Goal: Task Accomplishment & Management: Complete application form

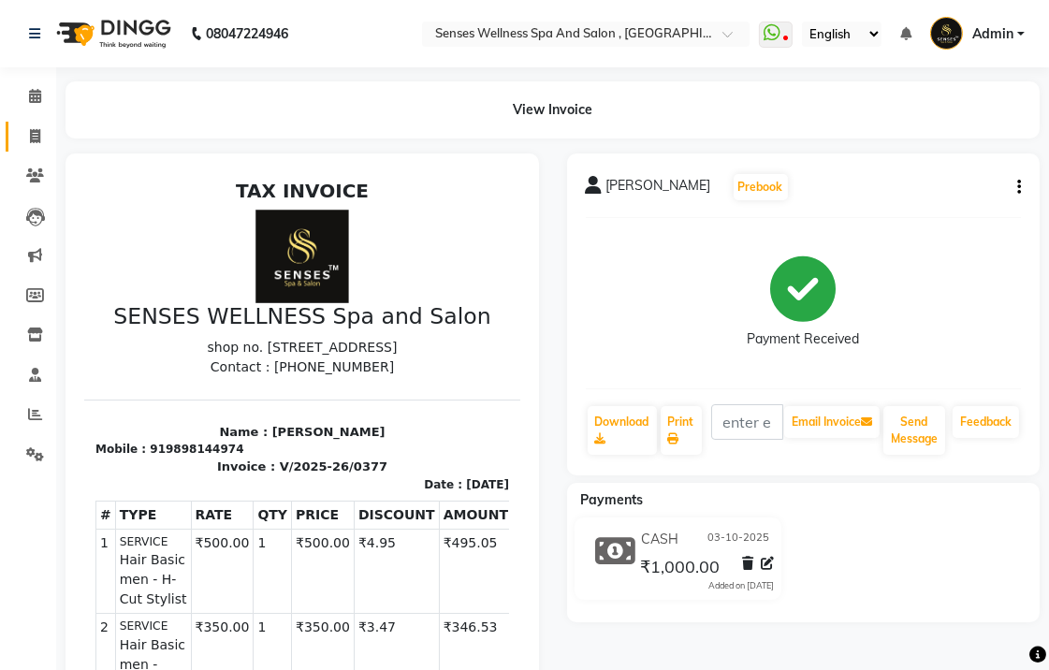
click at [40, 124] on link "Invoice" at bounding box center [28, 137] width 45 height 31
select select "service"
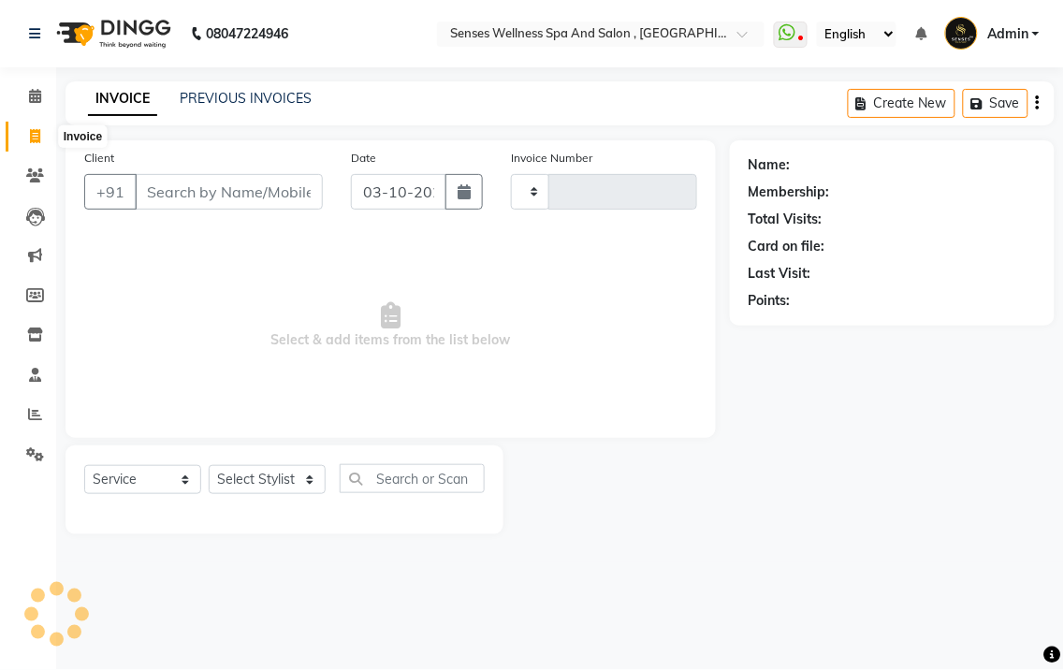
type input "0378"
select select "6485"
click at [200, 194] on input "Client" at bounding box center [229, 192] width 188 height 36
click at [201, 194] on input "Client" at bounding box center [229, 192] width 188 height 36
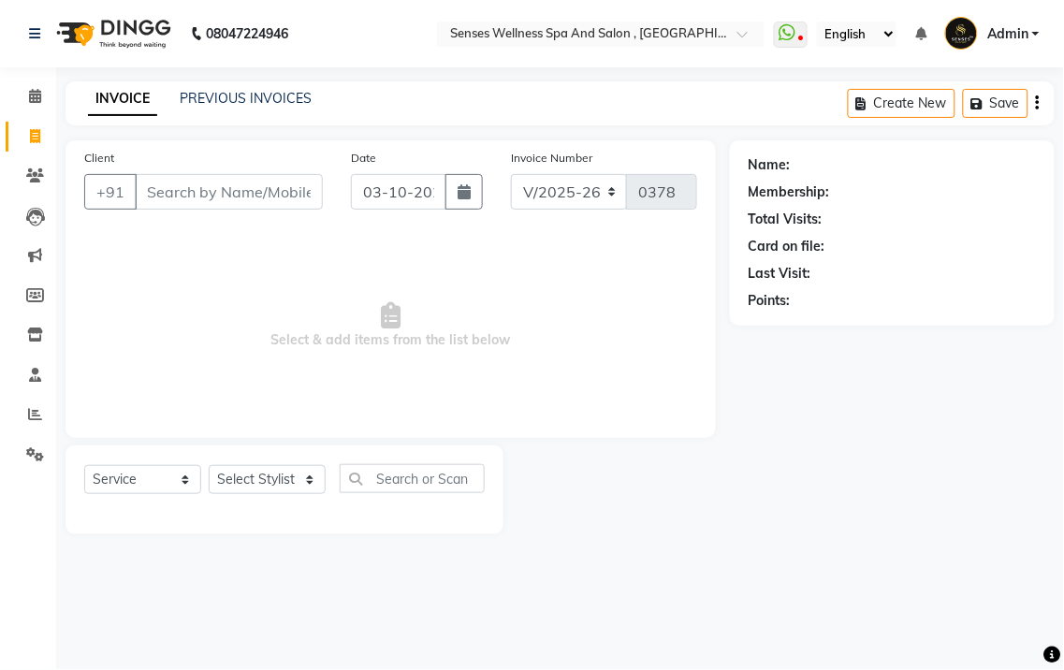
click at [150, 183] on input "Client" at bounding box center [229, 192] width 188 height 36
click at [243, 201] on input "Client" at bounding box center [229, 192] width 188 height 36
click at [243, 202] on input "Client" at bounding box center [229, 192] width 188 height 36
click at [225, 183] on input "73836611" at bounding box center [181, 192] width 93 height 36
click at [216, 185] on input "73836611" at bounding box center [181, 192] width 93 height 36
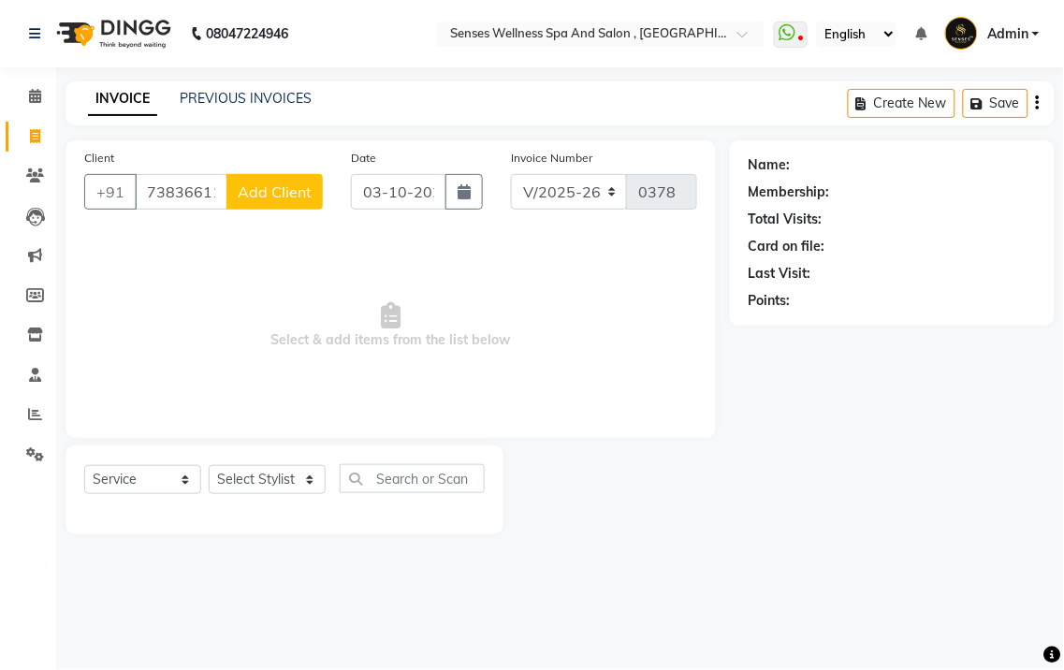
type input "738366115"
click at [305, 187] on span "Add Client" at bounding box center [275, 192] width 74 height 19
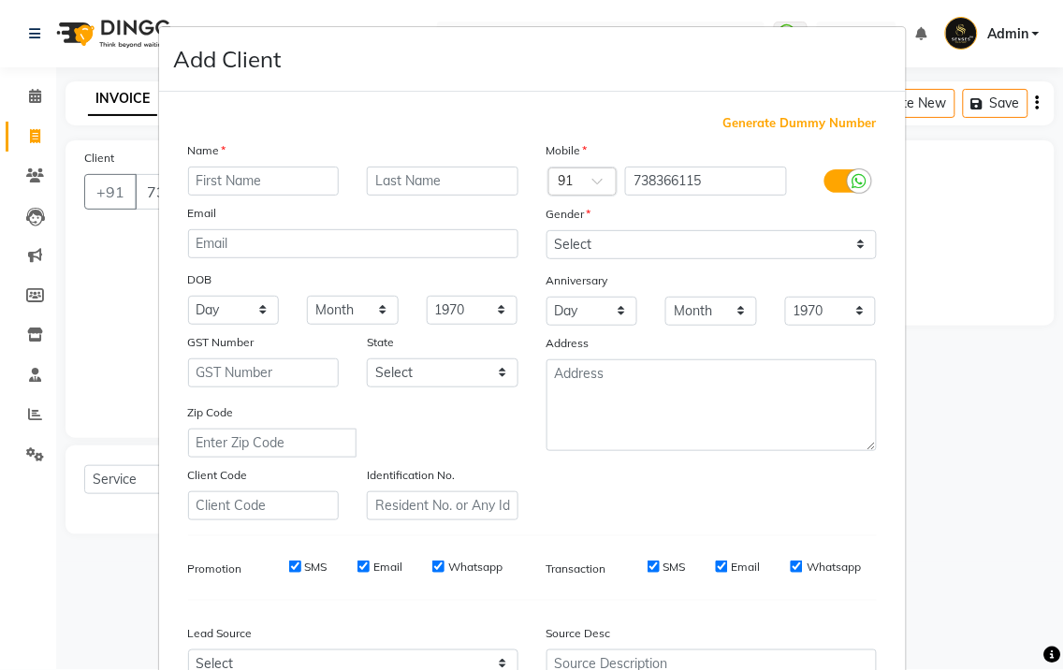
click at [468, 199] on div "Name Email DOB Day 01 02 03 04 05 06 07 08 09 10 11 12 13 14 15 16 17 18 19 20 …" at bounding box center [353, 330] width 358 height 380
click at [463, 190] on input "text" at bounding box center [443, 181] width 152 height 29
click at [259, 168] on input "text" at bounding box center [264, 181] width 152 height 29
click at [273, 164] on div "Name" at bounding box center [353, 153] width 358 height 26
click at [273, 165] on div "Name" at bounding box center [353, 153] width 358 height 26
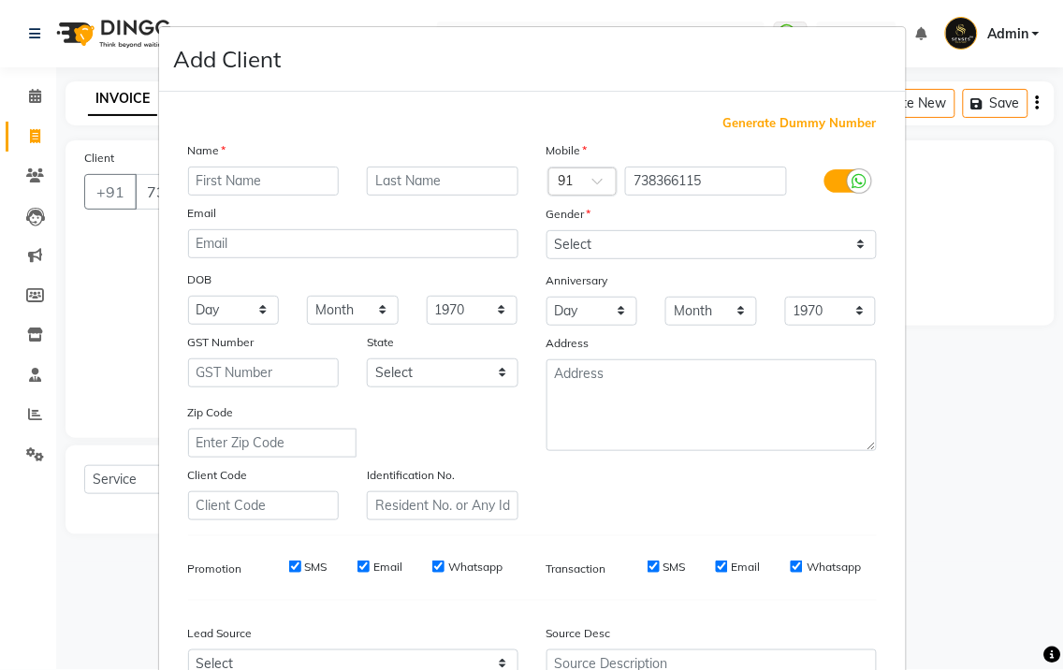
click at [273, 165] on div "Name" at bounding box center [353, 153] width 358 height 26
click at [272, 169] on div "Name Email DOB Day 01 02 03 04 05 06 07 08 09 10 11 12 13 14 15 16 17 18 19 20 …" at bounding box center [353, 330] width 358 height 380
click at [272, 169] on input "text" at bounding box center [264, 181] width 152 height 29
click at [760, 176] on input "738366115" at bounding box center [706, 181] width 162 height 29
type input "7383661154"
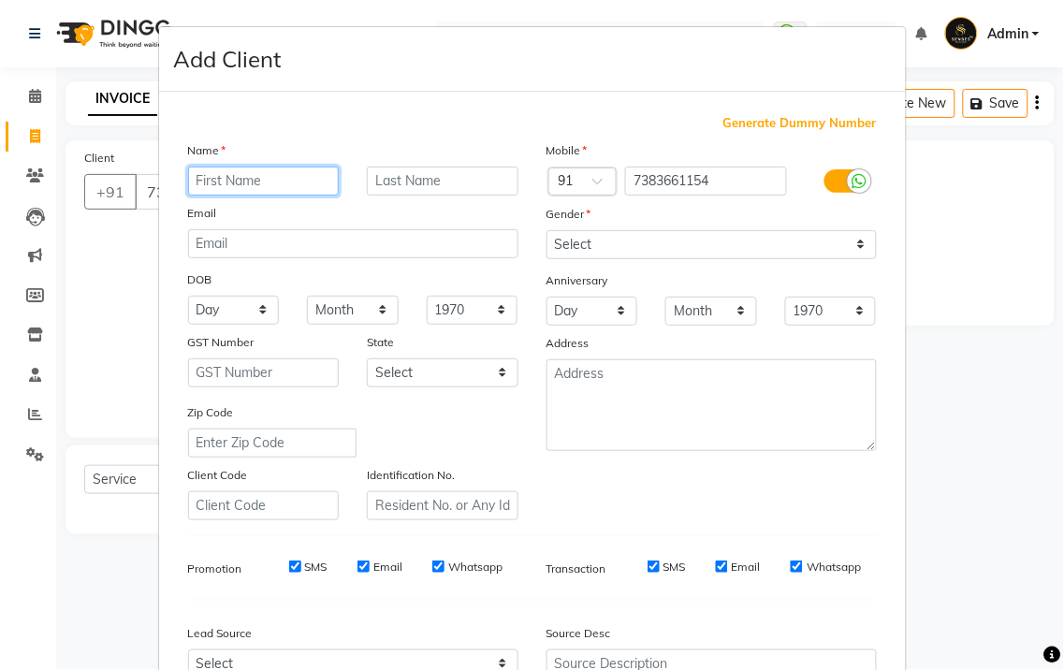
click at [293, 172] on input "text" at bounding box center [264, 181] width 152 height 29
type input "[PERSON_NAME]"
click at [432, 179] on input "text" at bounding box center [443, 181] width 152 height 29
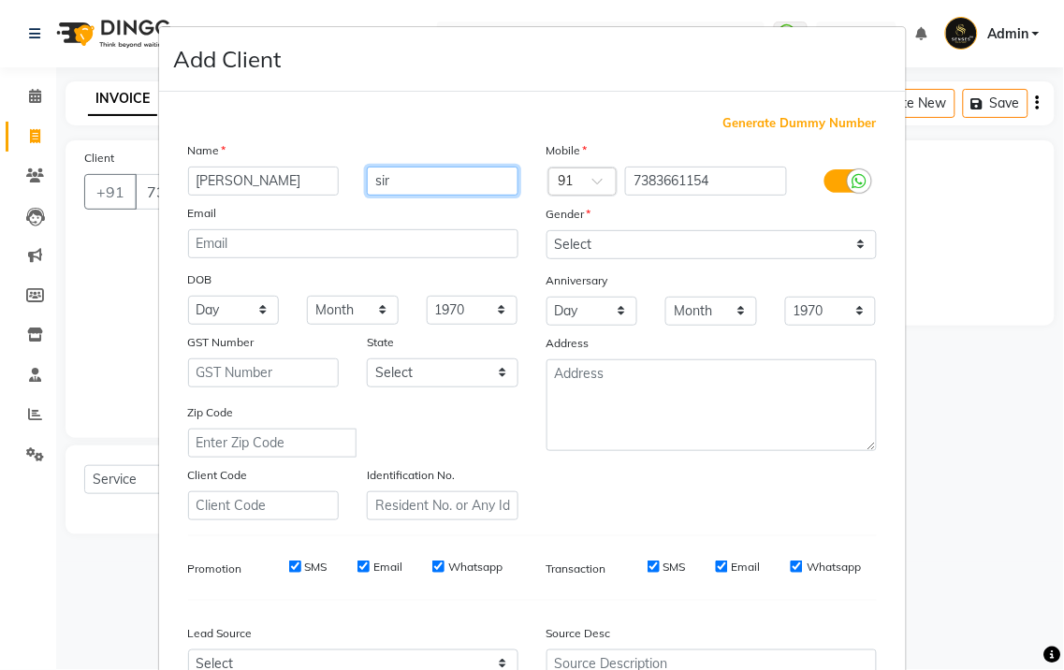
type input "sir"
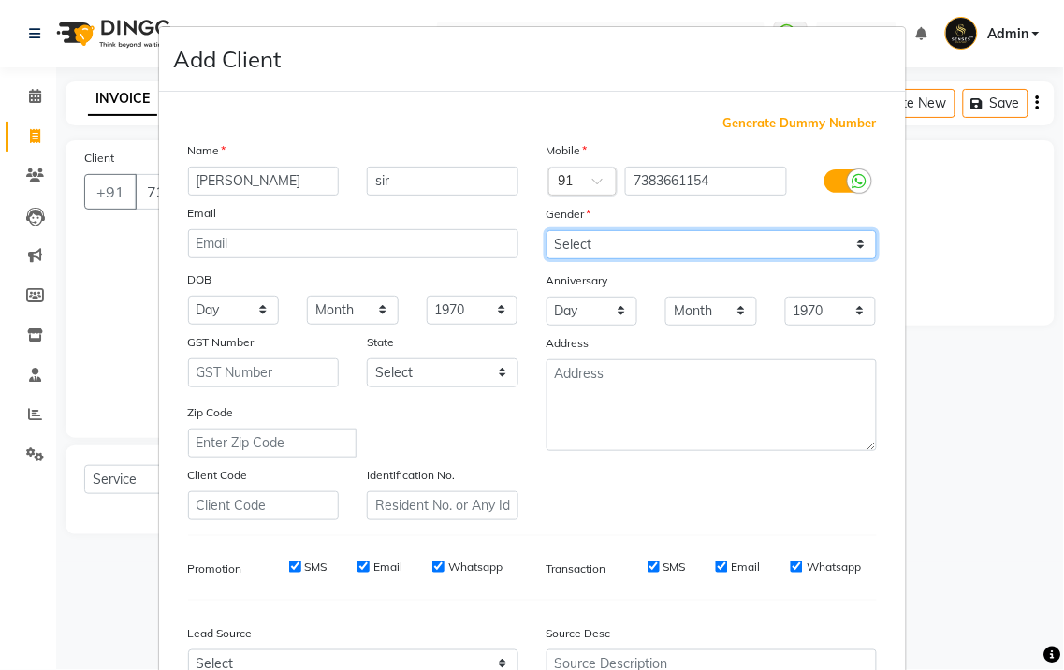
click at [604, 251] on select "Select [DEMOGRAPHIC_DATA] [DEMOGRAPHIC_DATA] Other Prefer Not To Say" at bounding box center [712, 244] width 330 height 29
select select "[DEMOGRAPHIC_DATA]"
click at [547, 230] on select "Select [DEMOGRAPHIC_DATA] [DEMOGRAPHIC_DATA] Other Prefer Not To Say" at bounding box center [712, 244] width 330 height 29
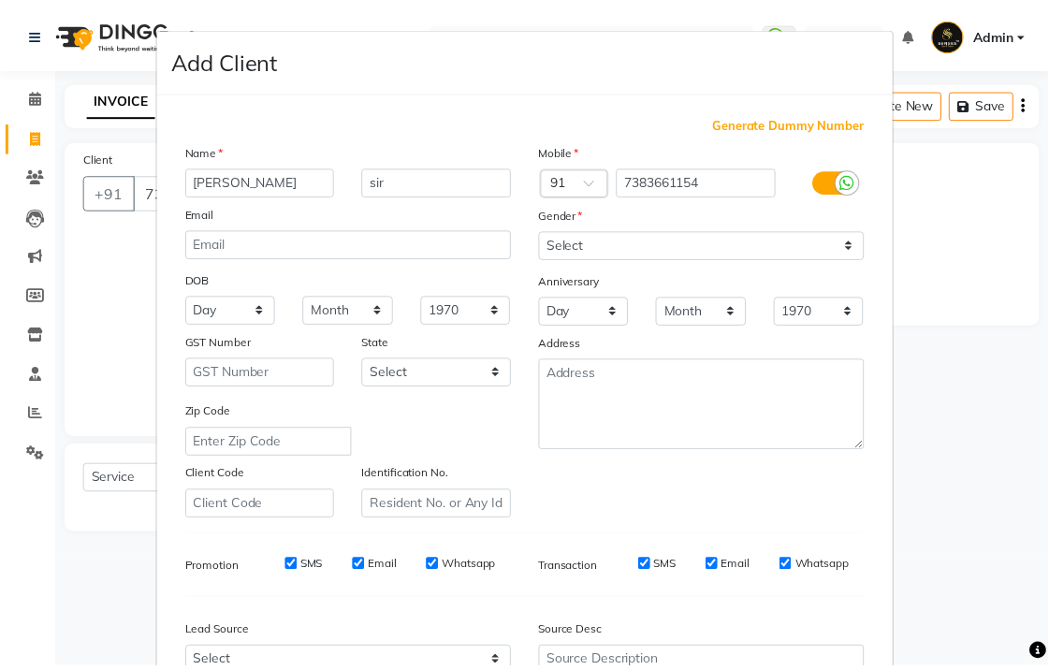
scroll to position [170, 0]
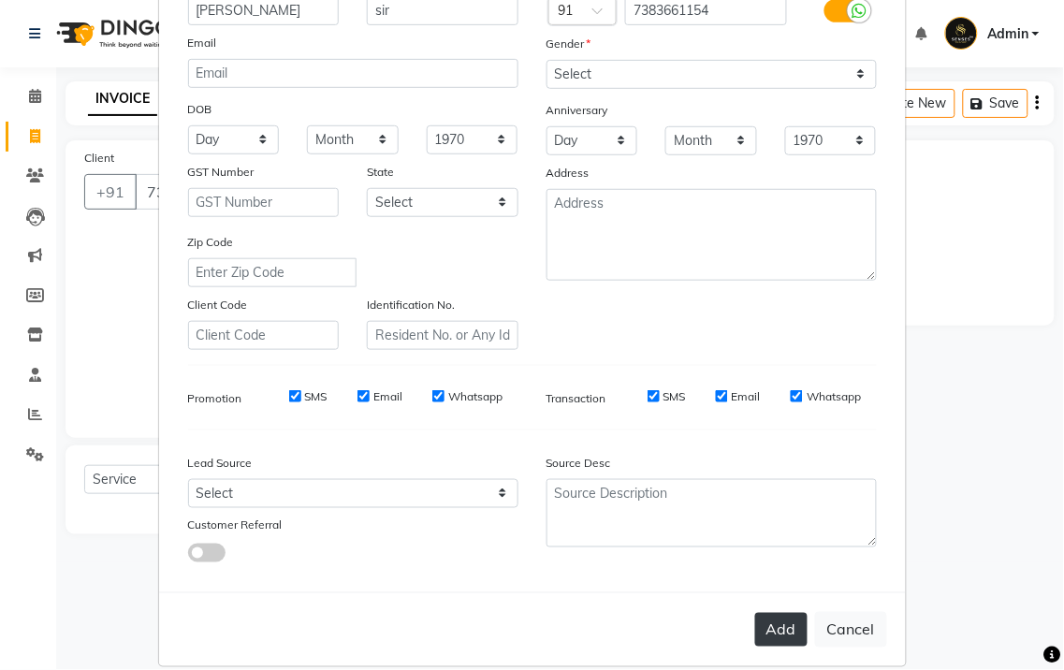
click at [772, 641] on button "Add" at bounding box center [781, 630] width 52 height 34
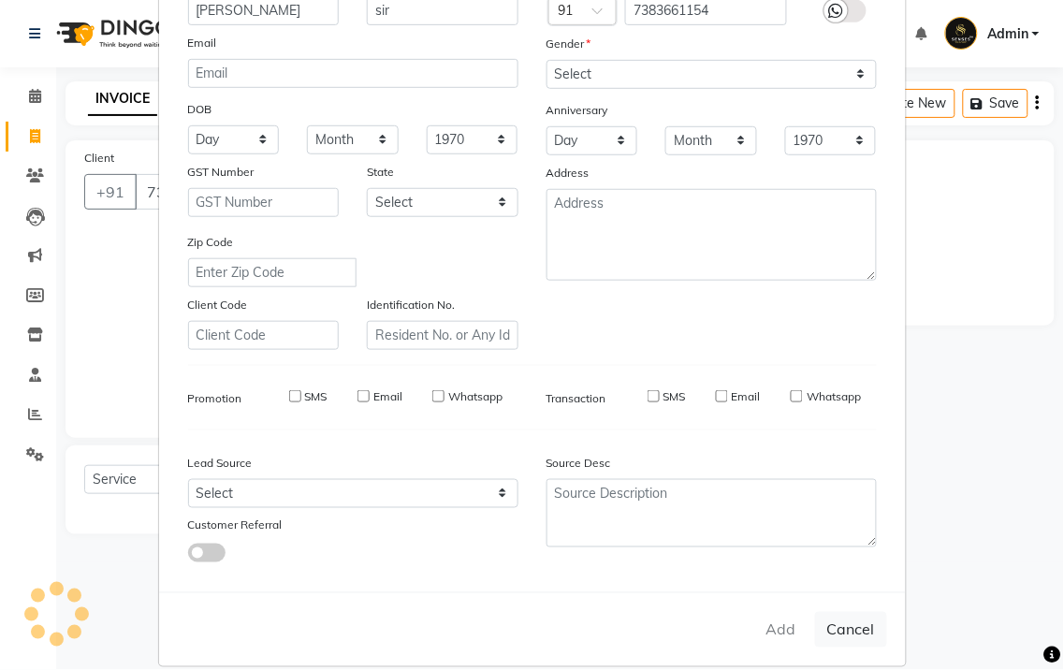
type input "7383661154"
select select
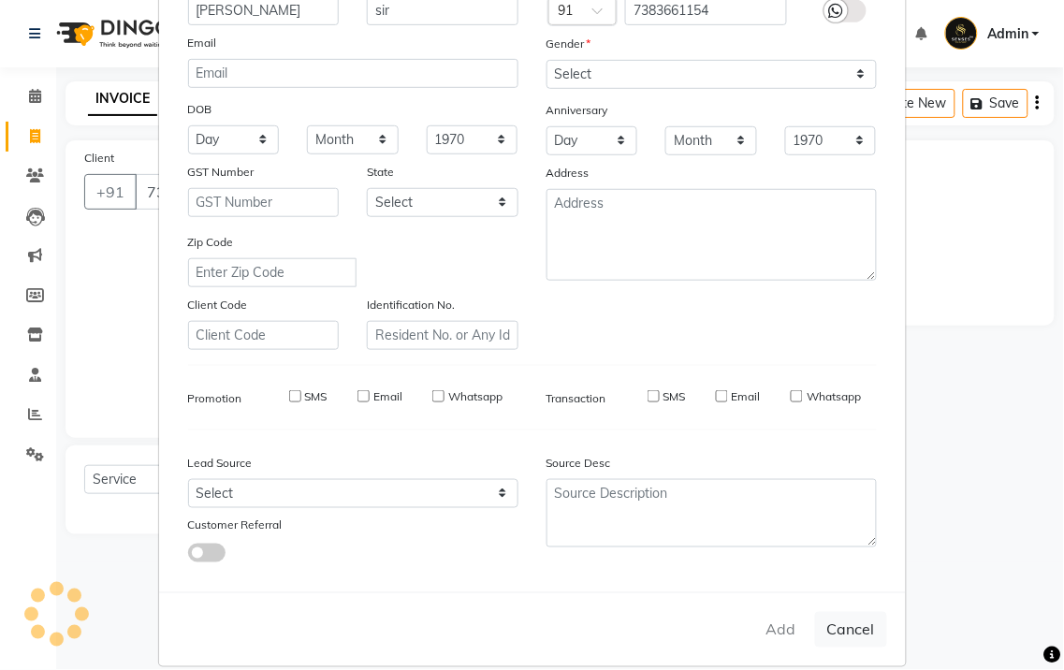
select select
checkbox input "false"
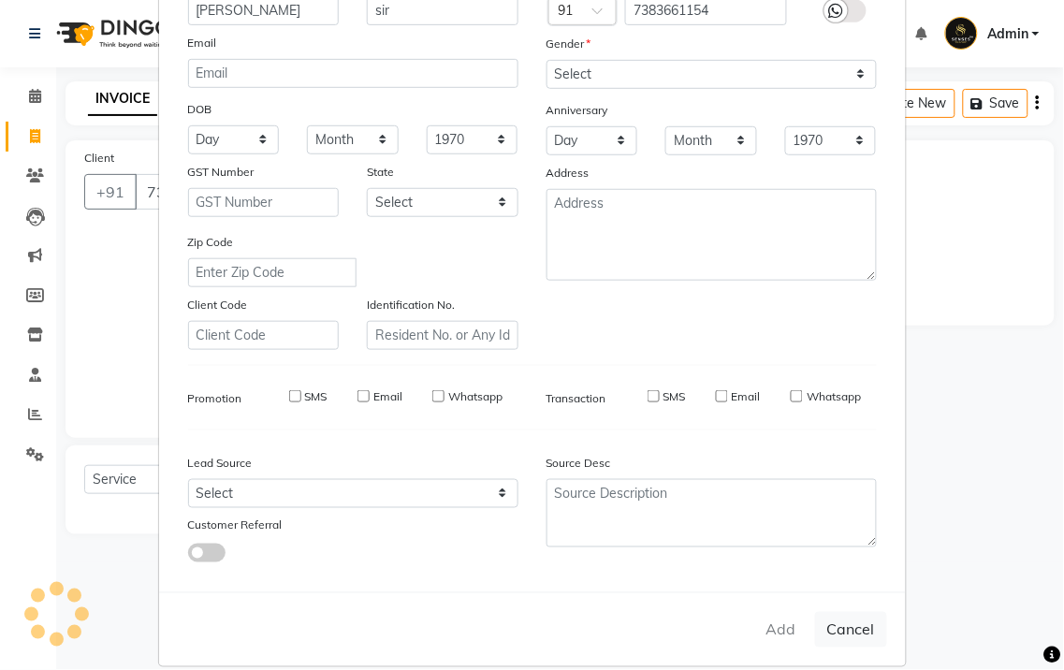
checkbox input "false"
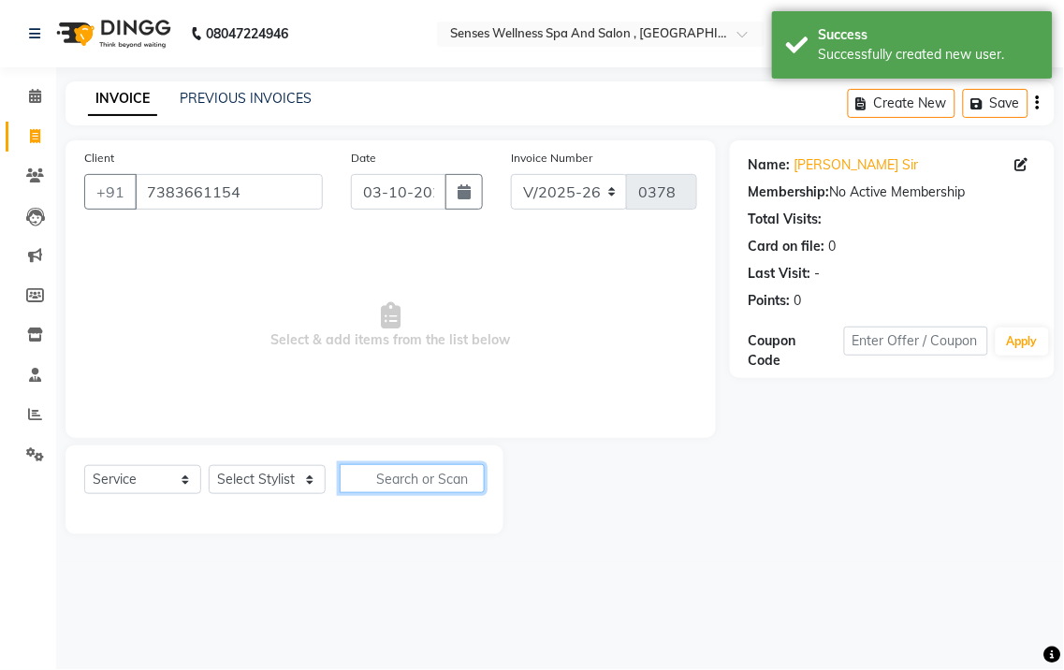
click at [382, 479] on input "text" at bounding box center [412, 478] width 145 height 29
click at [301, 480] on select "Select Stylist BHARTI [PERSON_NAME] MERCY [PERSON_NAME]" at bounding box center [267, 479] width 117 height 29
click at [384, 490] on input "text" at bounding box center [412, 478] width 145 height 29
click at [141, 487] on select "Select Service Product Membership Package Voucher Prepaid Gift Card" at bounding box center [142, 479] width 117 height 29
click at [275, 480] on select "Select Stylist BHARTI [PERSON_NAME] MERCY [PERSON_NAME]" at bounding box center [267, 479] width 117 height 29
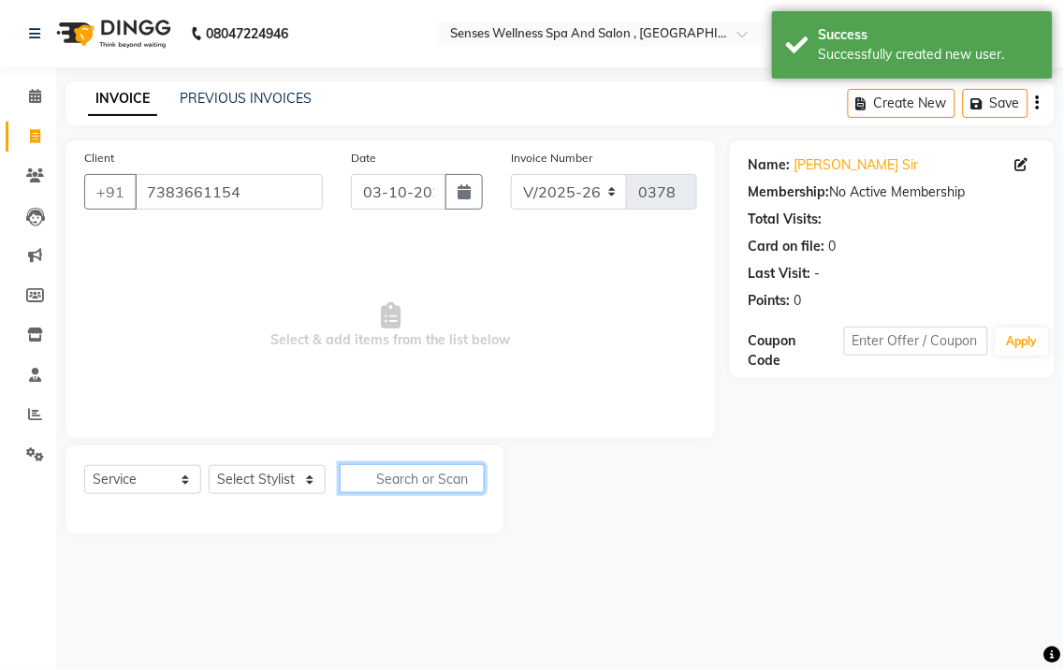
click at [387, 473] on input "text" at bounding box center [412, 478] width 145 height 29
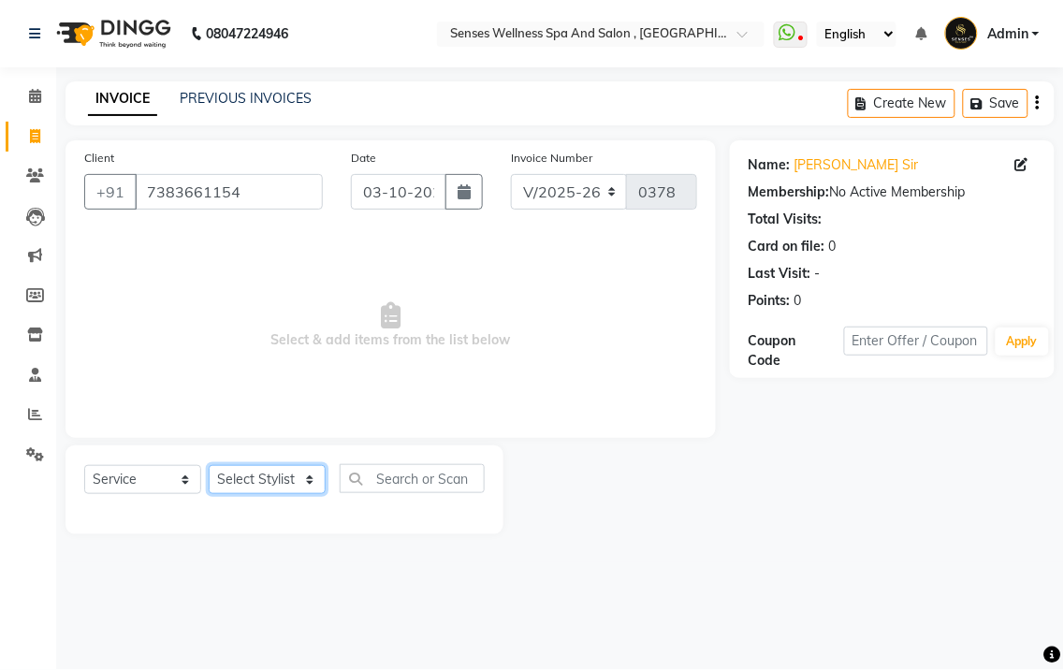
click at [273, 489] on select "Select Stylist BHARTI [PERSON_NAME] MERCY [PERSON_NAME]" at bounding box center [267, 479] width 117 height 29
select select "90814"
click at [209, 466] on select "Select Stylist BHARTI [PERSON_NAME] MERCY [PERSON_NAME]" at bounding box center [267, 479] width 117 height 29
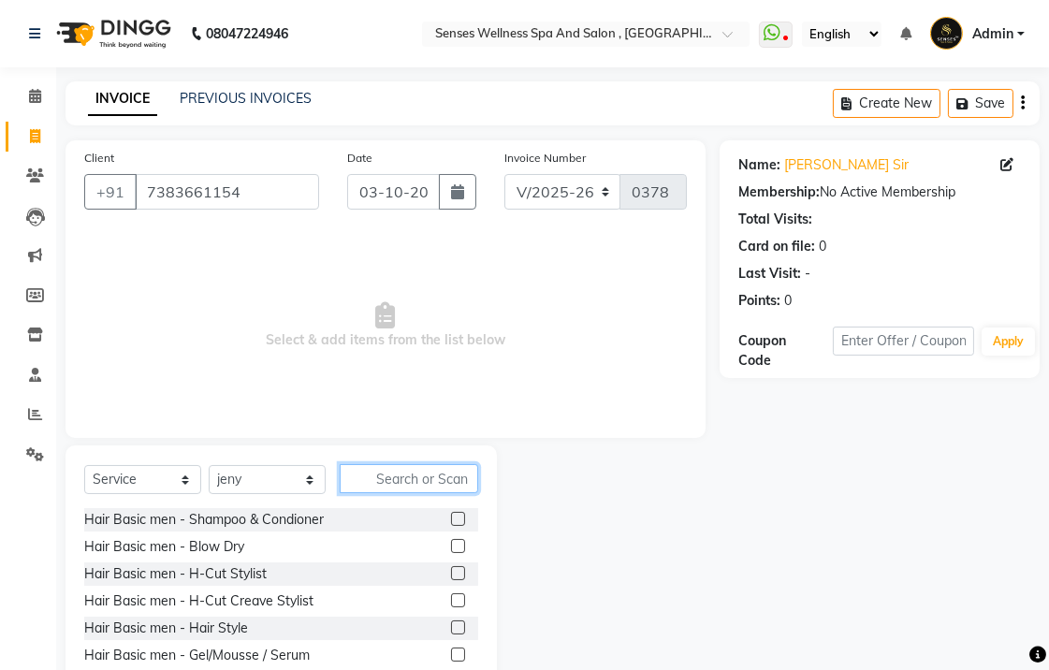
click at [425, 472] on input "text" at bounding box center [409, 478] width 139 height 29
click at [417, 489] on input "text" at bounding box center [409, 478] width 139 height 29
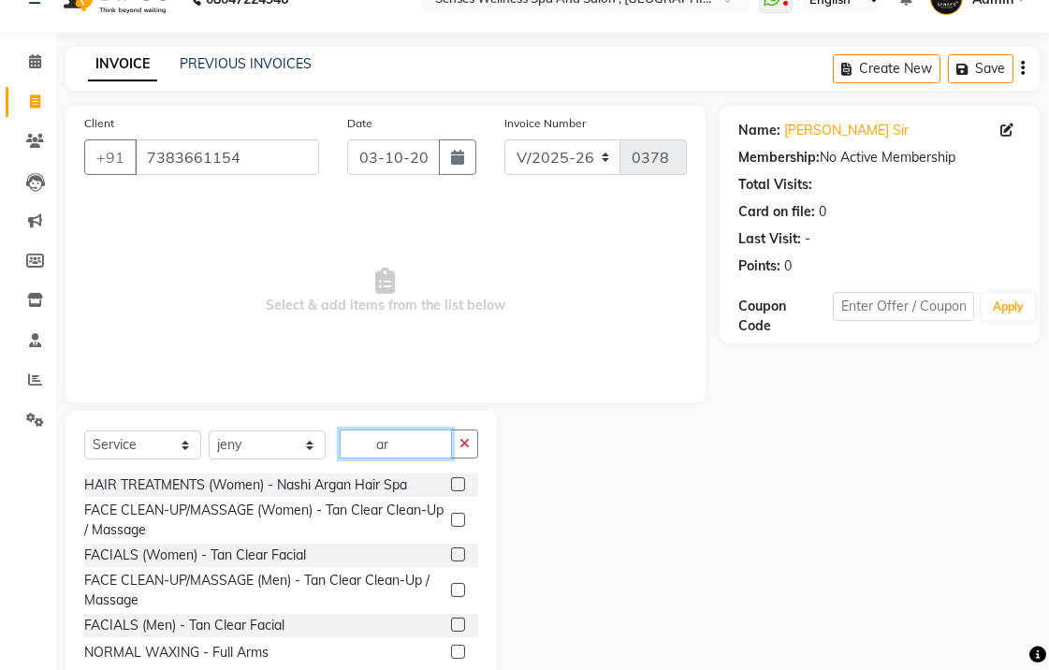
scroll to position [79, 0]
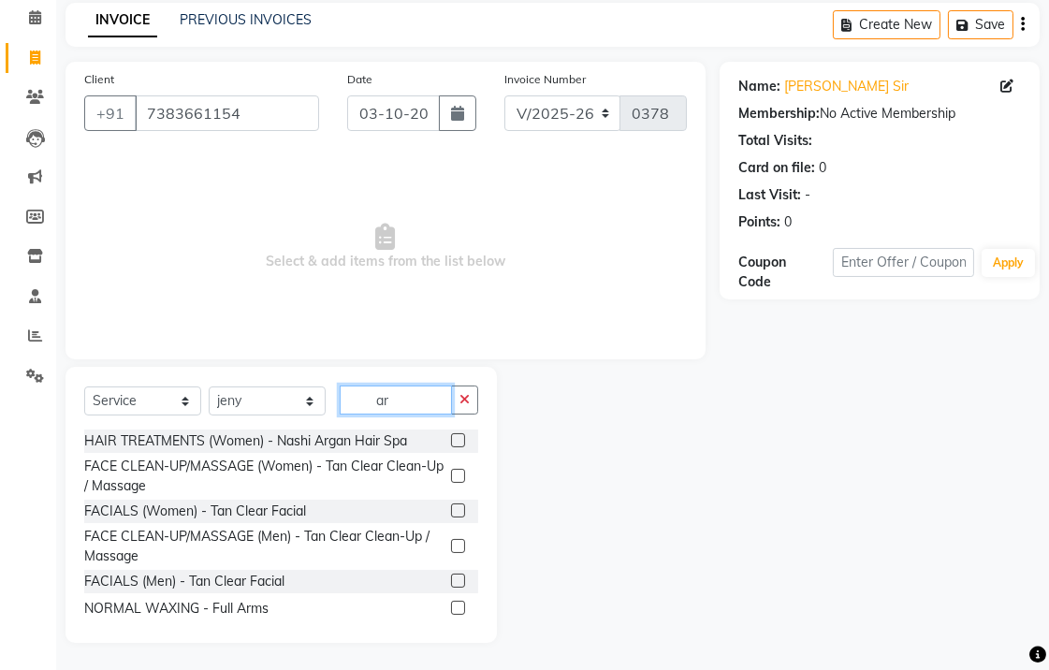
click at [422, 407] on input "ar" at bounding box center [396, 400] width 112 height 29
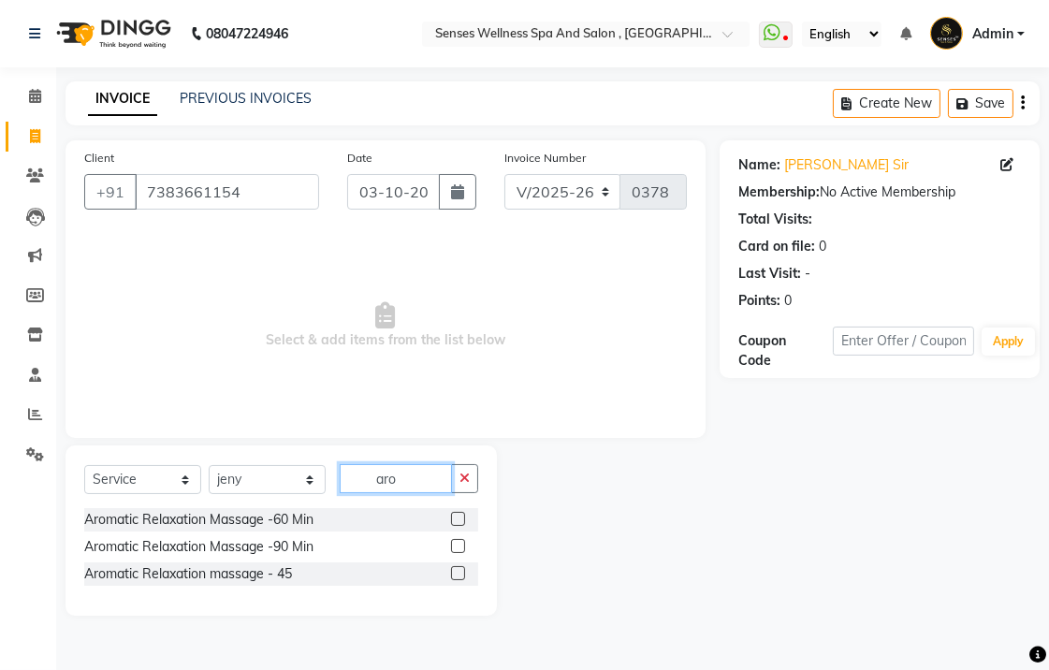
scroll to position [0, 0]
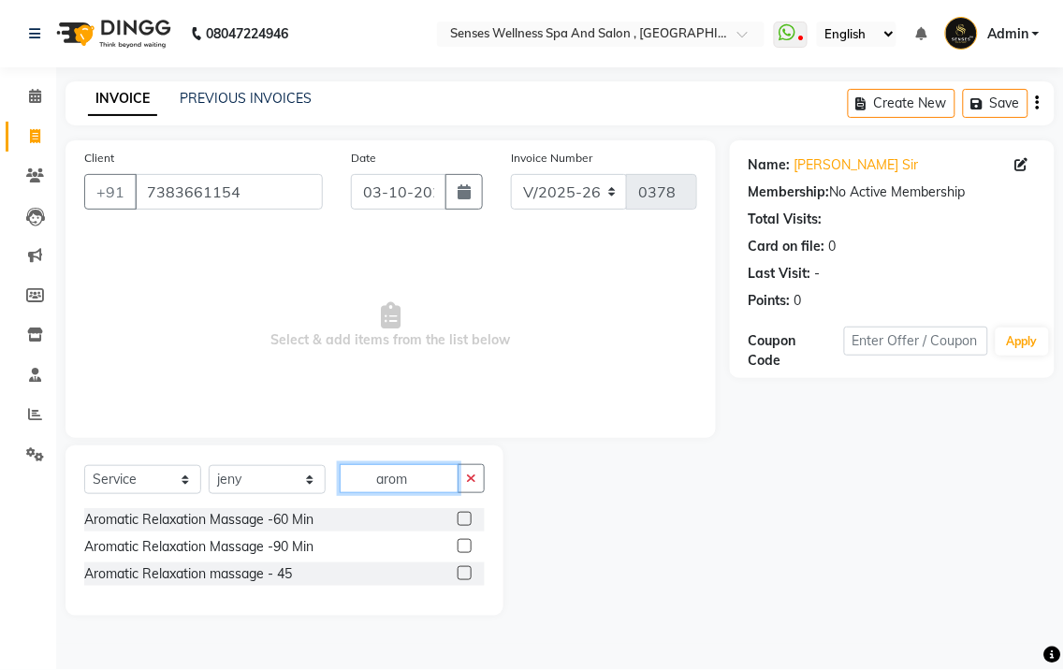
type input "arom"
click at [464, 574] on label at bounding box center [465, 573] width 14 height 14
click at [464, 574] on input "checkbox" at bounding box center [464, 574] width 12 height 12
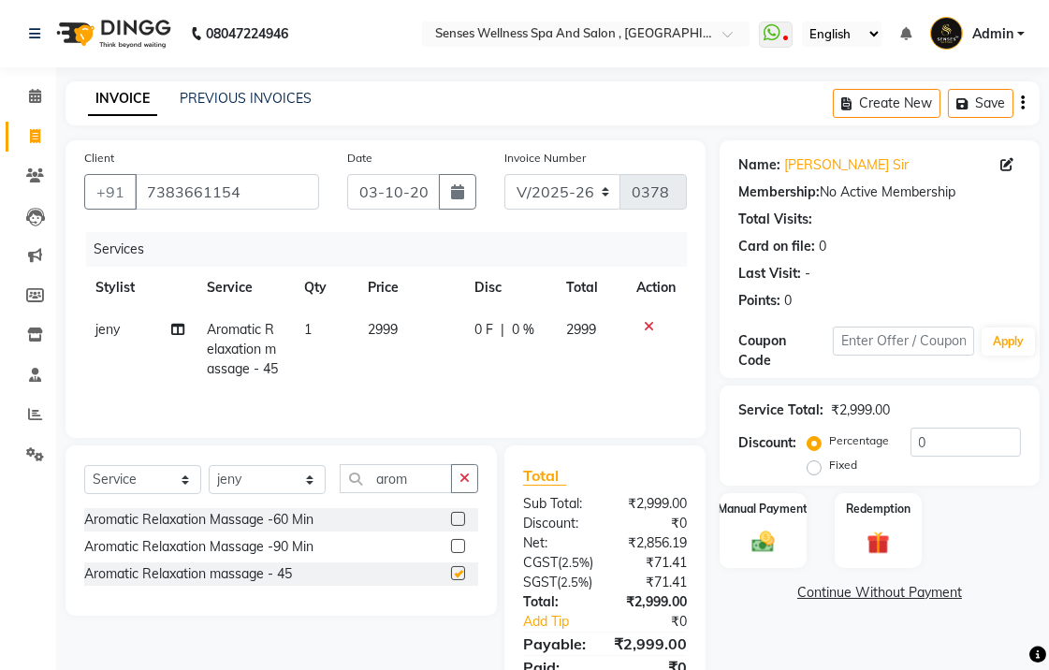
checkbox input "false"
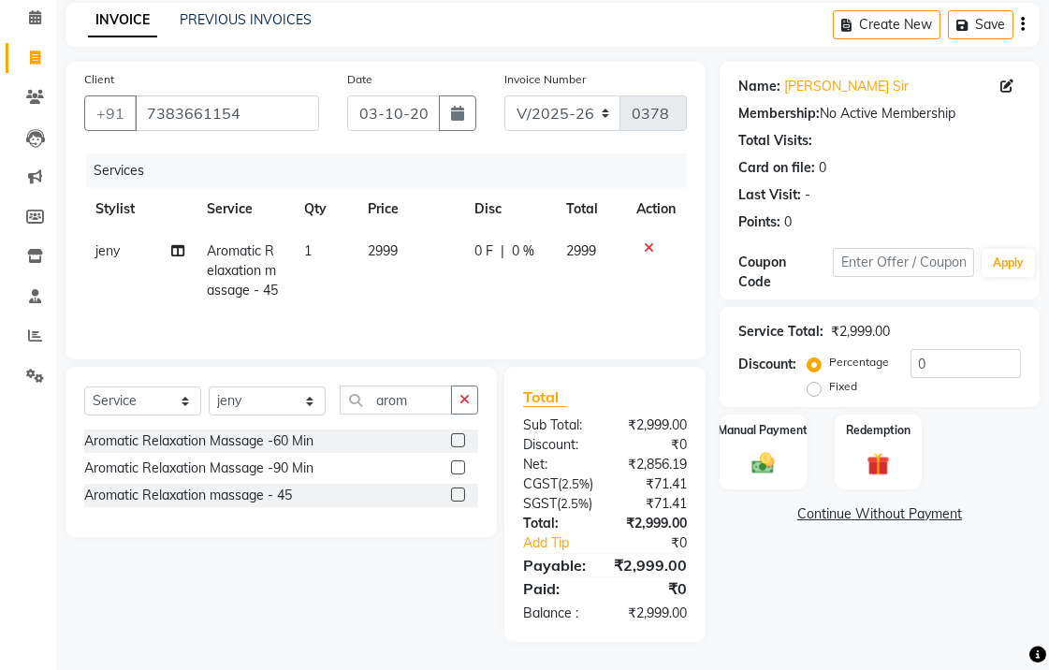
scroll to position [119, 0]
click at [829, 378] on label "Fixed" at bounding box center [843, 386] width 28 height 17
click at [812, 380] on input "Fixed" at bounding box center [818, 386] width 13 height 13
radio input "true"
click at [945, 349] on input "0" at bounding box center [966, 363] width 110 height 29
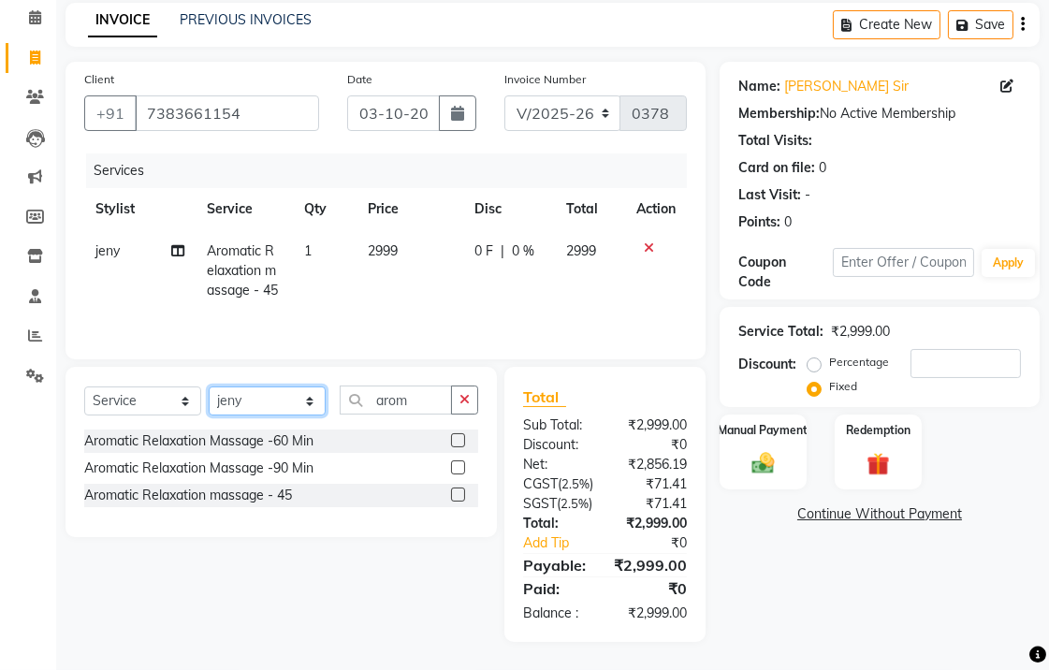
click at [237, 387] on select "Select Stylist BHARTI [PERSON_NAME] MERCY [PERSON_NAME]" at bounding box center [267, 401] width 117 height 29
select select "49395"
click at [209, 387] on select "Select Stylist BHARTI [PERSON_NAME] MERCY [PERSON_NAME]" at bounding box center [267, 401] width 117 height 29
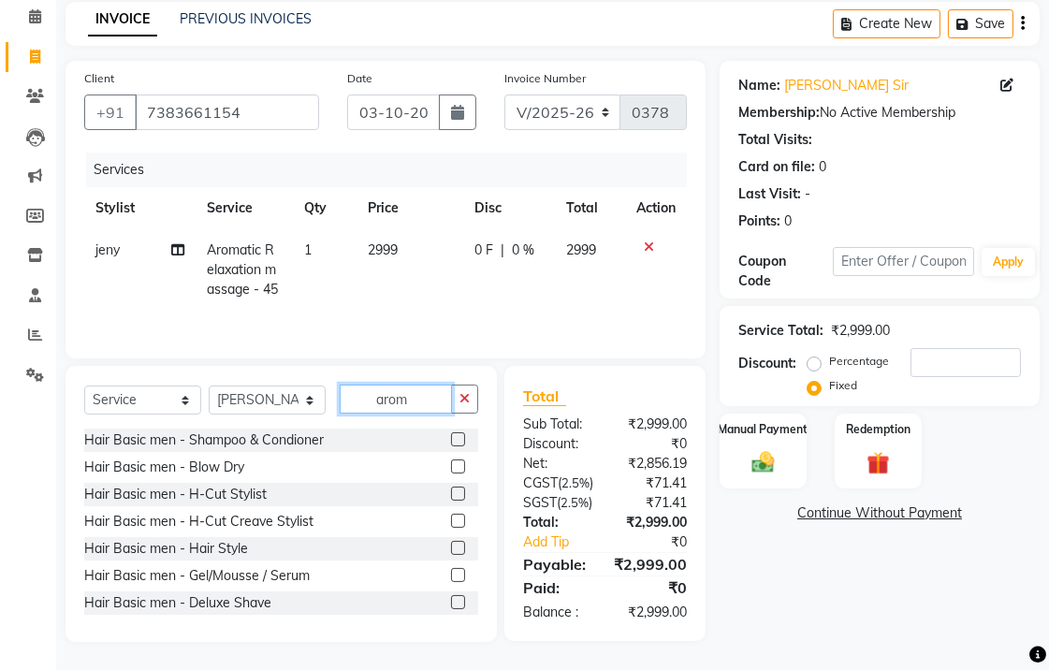
click at [417, 385] on input "arom" at bounding box center [396, 399] width 112 height 29
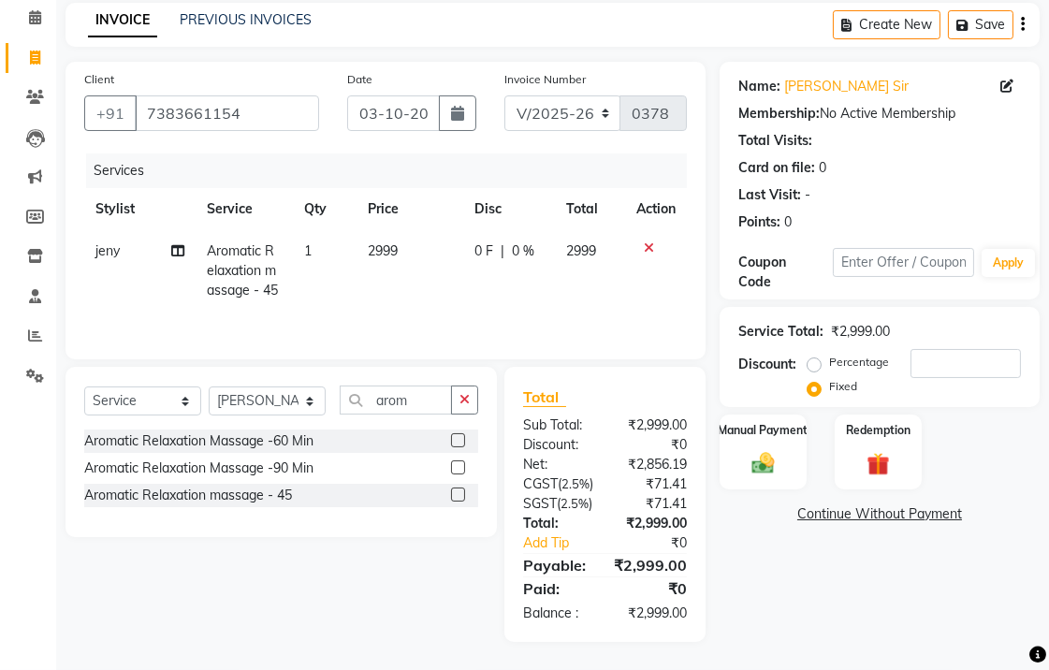
click at [460, 488] on label at bounding box center [458, 495] width 14 height 14
click at [460, 490] on input "checkbox" at bounding box center [457, 496] width 12 height 12
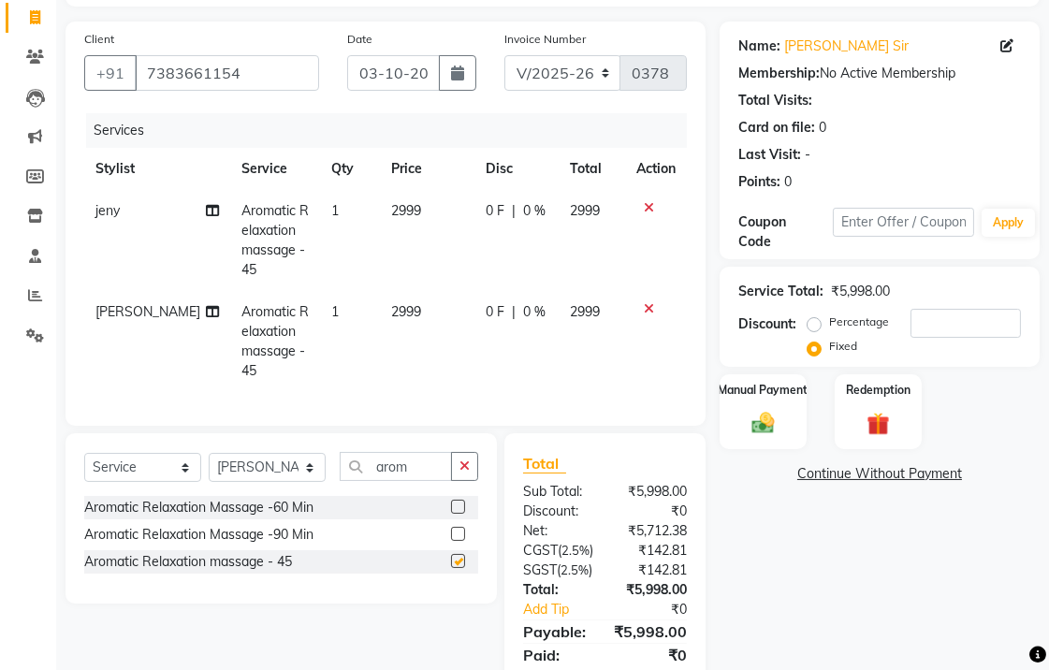
checkbox input "false"
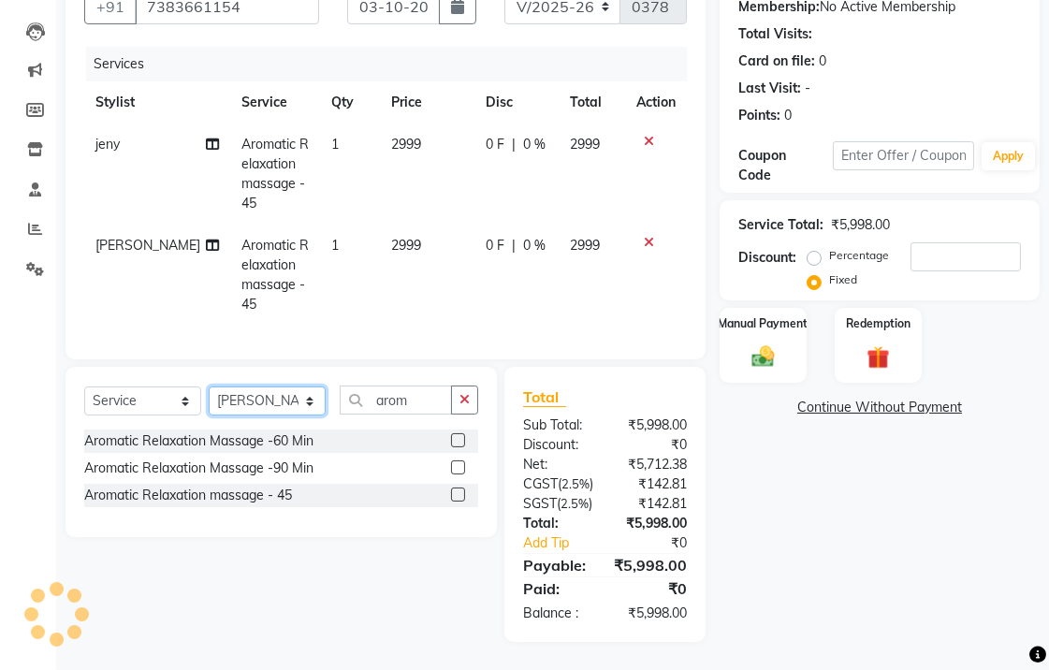
click at [276, 387] on select "Select Stylist BHARTI [PERSON_NAME] MERCY [PERSON_NAME]" at bounding box center [267, 401] width 117 height 29
select select "69540"
click at [209, 387] on select "Select Stylist BHARTI [PERSON_NAME] MERCY [PERSON_NAME]" at bounding box center [267, 401] width 117 height 29
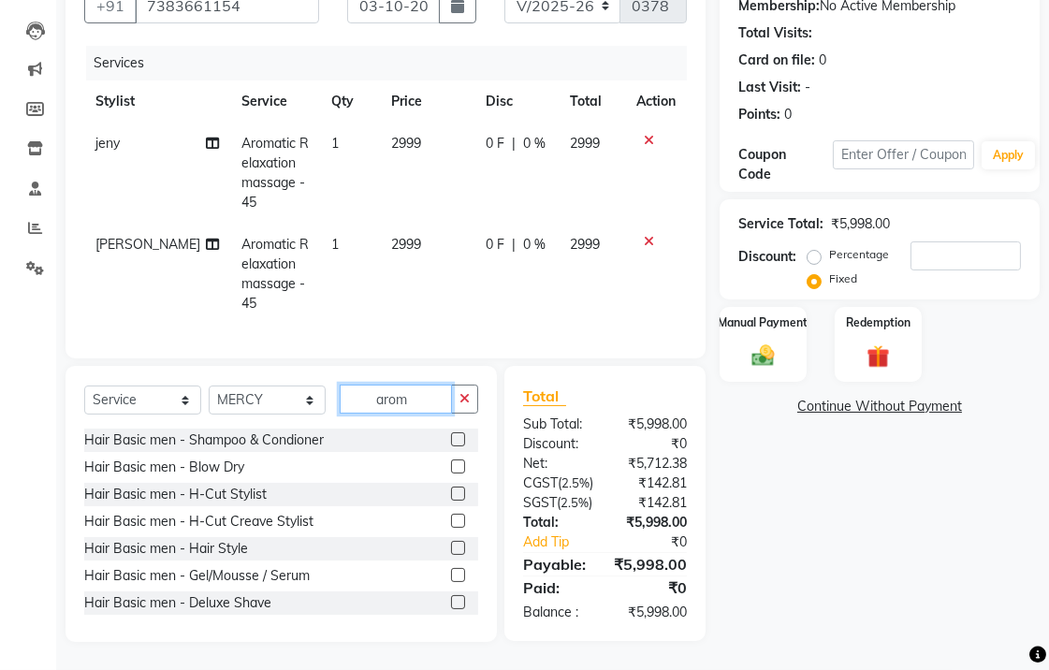
click at [429, 385] on input "arom" at bounding box center [396, 399] width 112 height 29
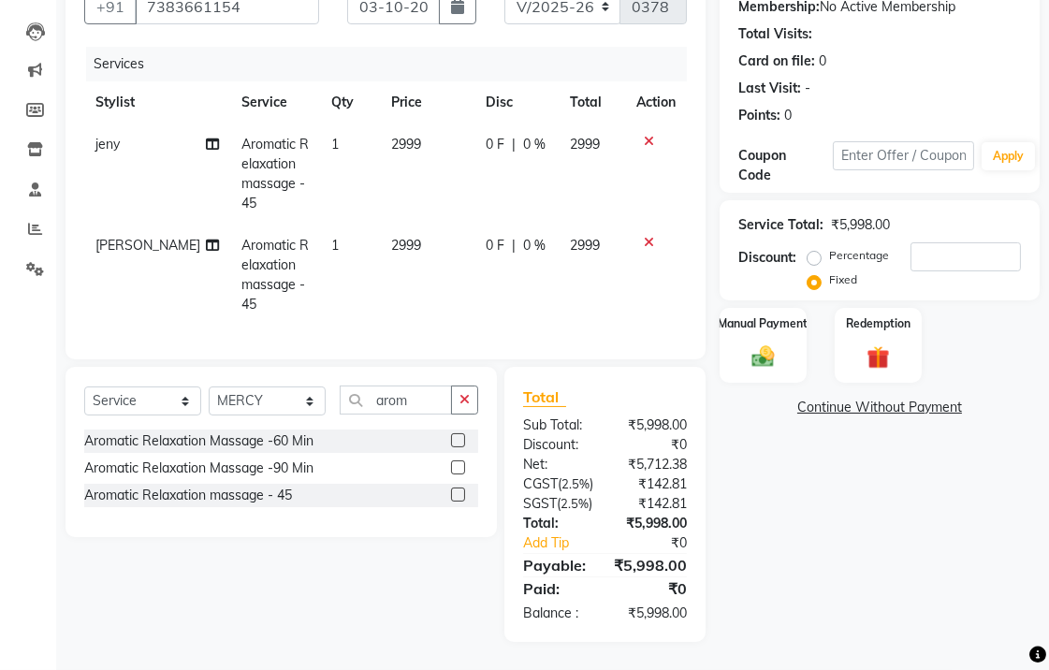
click at [461, 488] on label at bounding box center [458, 495] width 14 height 14
click at [461, 490] on input "checkbox" at bounding box center [457, 496] width 12 height 12
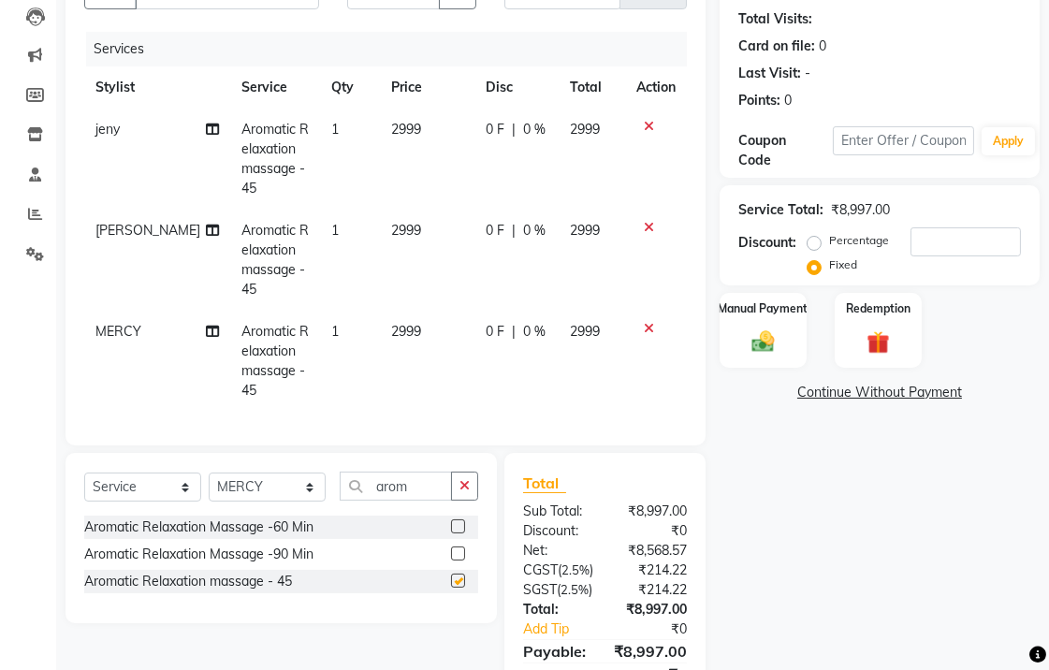
checkbox input "false"
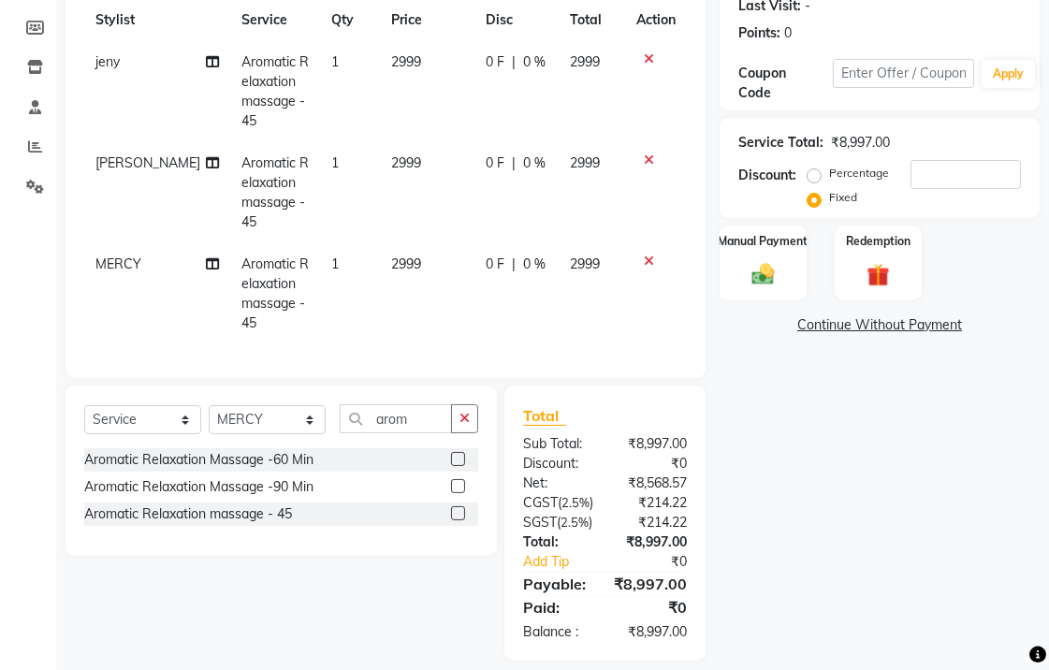
scroll to position [281, 0]
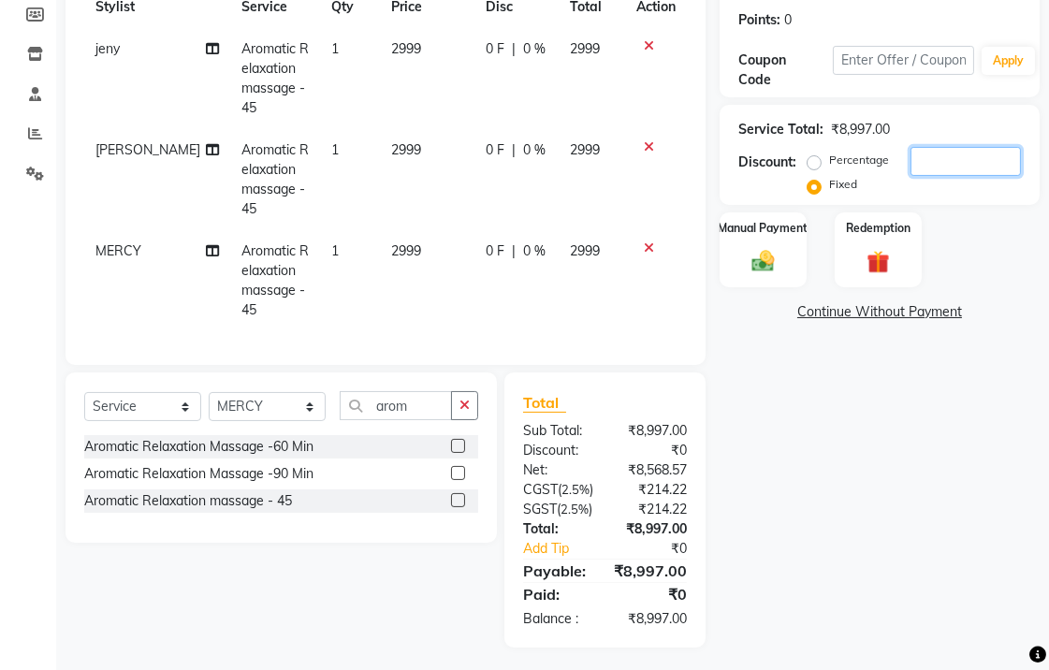
click at [958, 165] on input "number" at bounding box center [966, 161] width 110 height 29
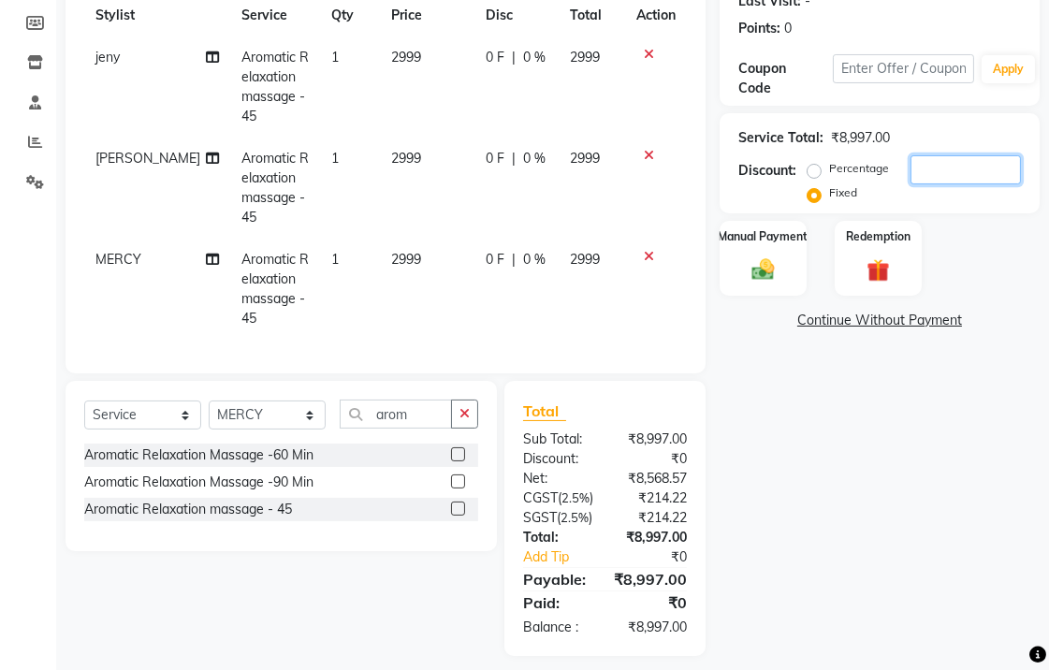
scroll to position [277, 0]
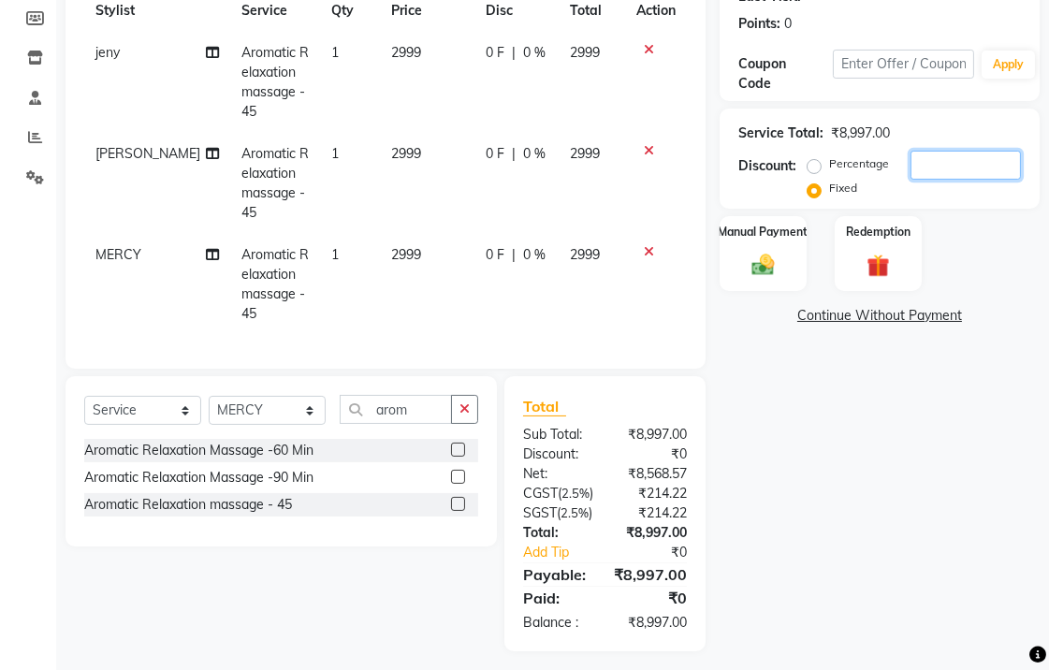
click at [951, 167] on input "number" at bounding box center [966, 165] width 110 height 29
click at [962, 173] on input "number" at bounding box center [966, 165] width 110 height 29
click at [937, 159] on input "number" at bounding box center [966, 165] width 110 height 29
click at [931, 159] on input "number" at bounding box center [966, 165] width 110 height 29
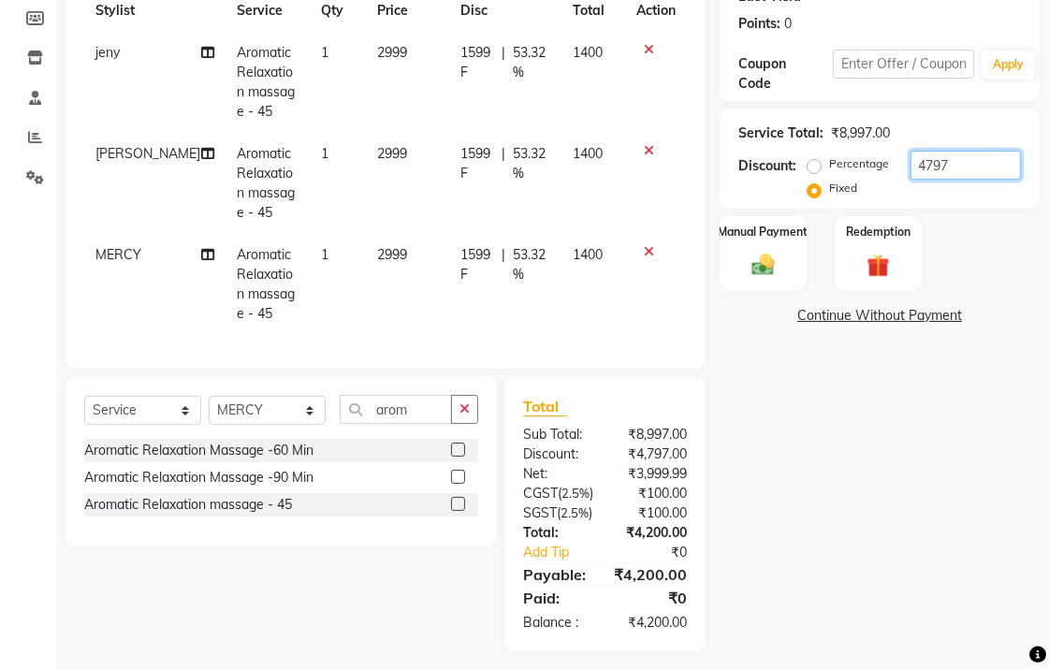
scroll to position [341, 0]
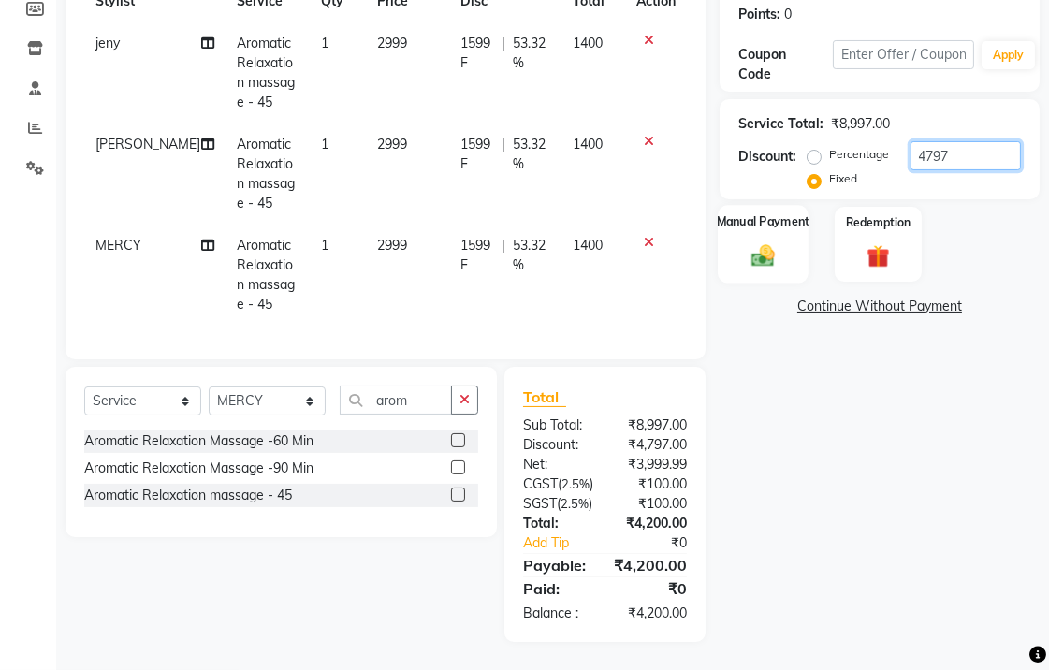
type input "4797"
click at [765, 241] on img at bounding box center [763, 254] width 38 height 27
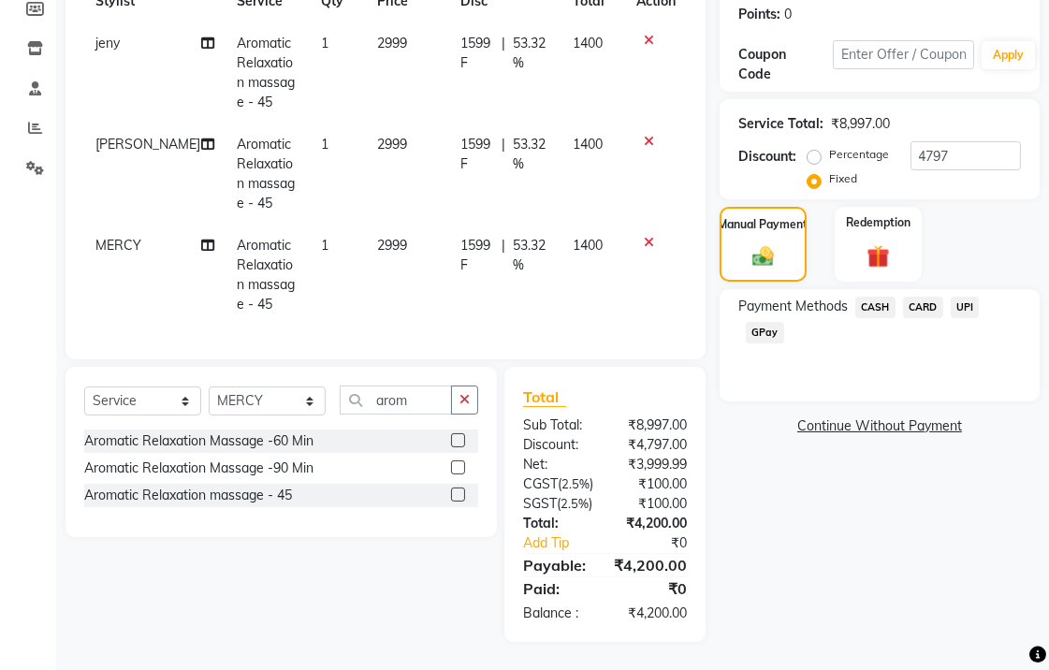
click at [961, 297] on span "UPI" at bounding box center [965, 308] width 29 height 22
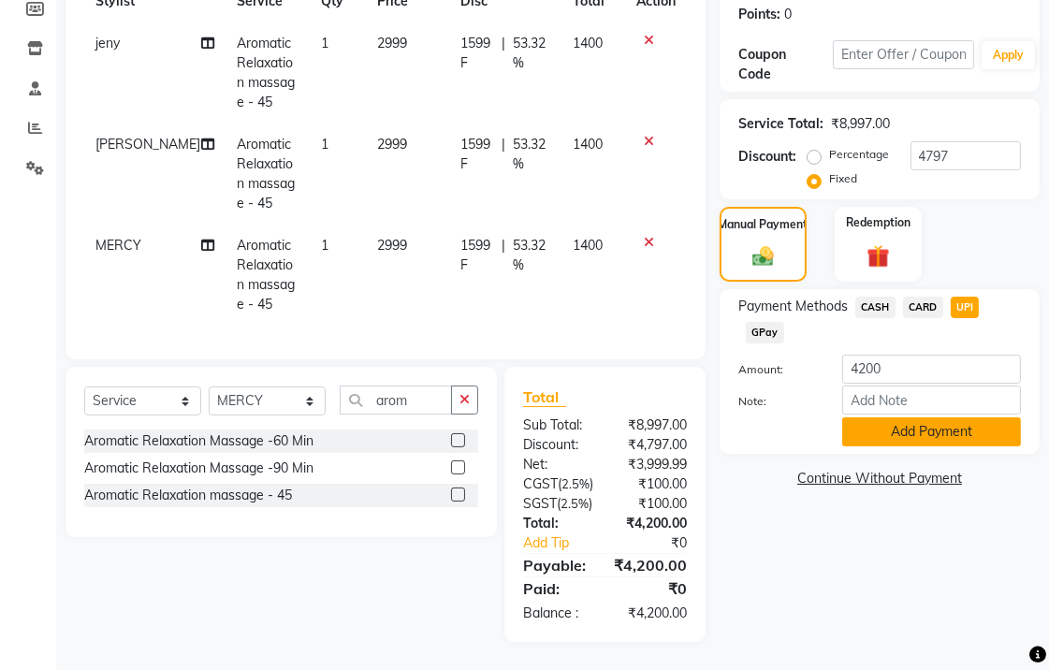
click at [924, 417] on button "Add Payment" at bounding box center [931, 431] width 179 height 29
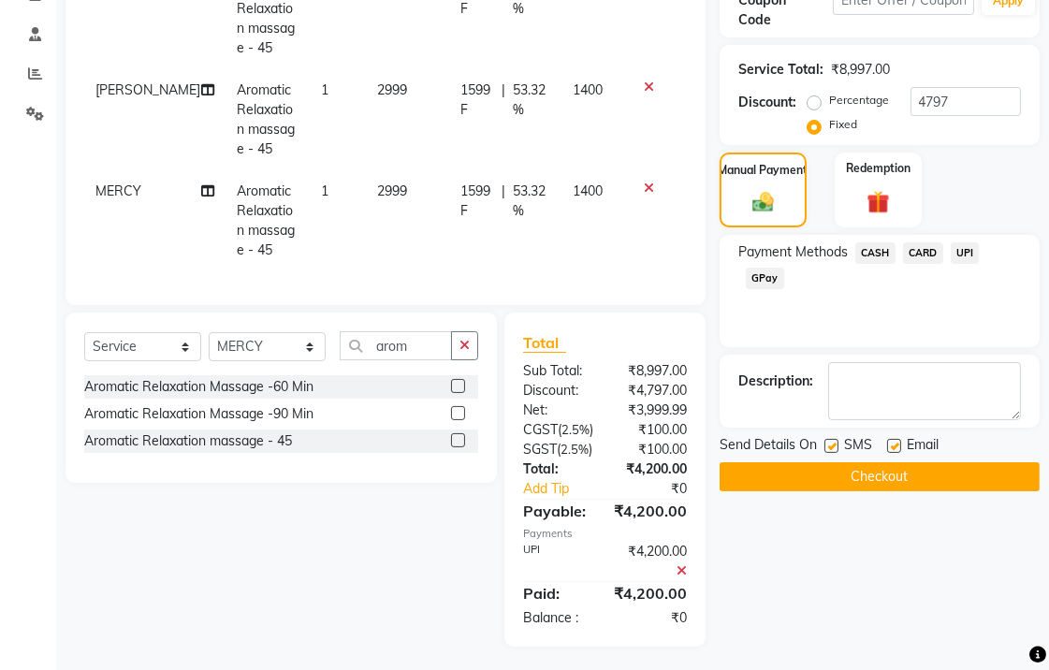
scroll to position [399, 0]
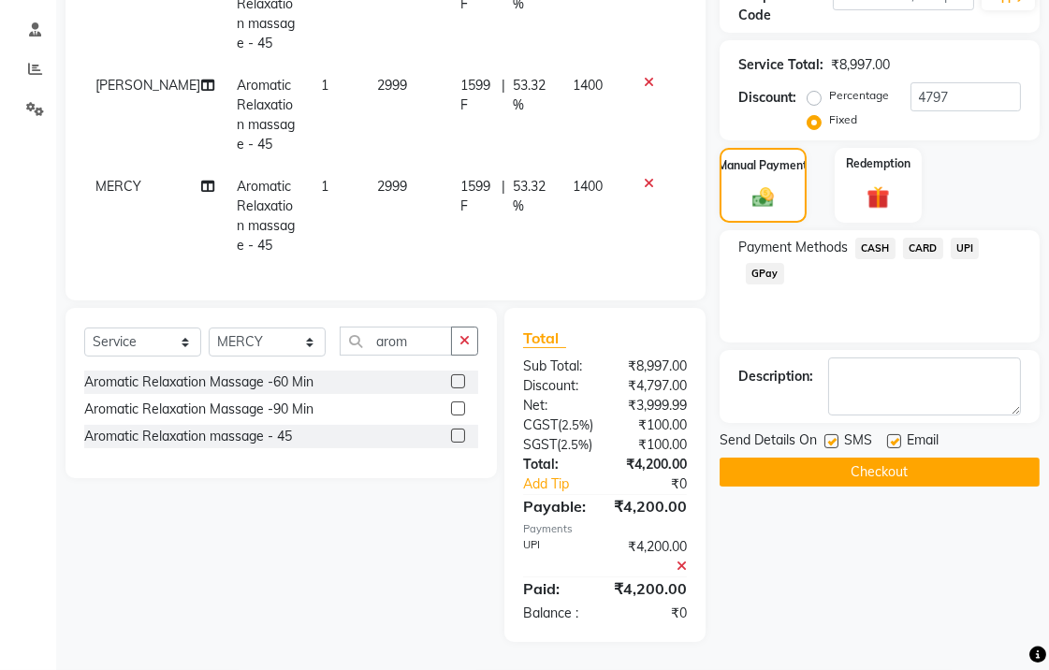
click at [889, 434] on label at bounding box center [894, 441] width 14 height 14
click at [889, 436] on input "checkbox" at bounding box center [893, 442] width 12 height 12
checkbox input "false"
click at [825, 458] on button "Checkout" at bounding box center [880, 472] width 320 height 29
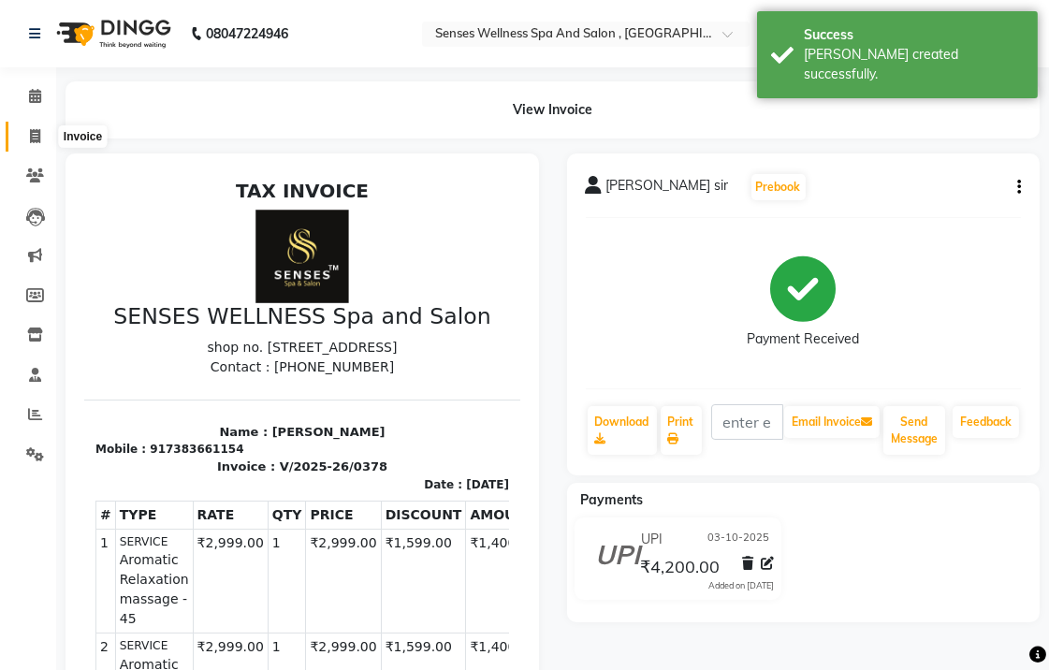
click at [31, 129] on icon at bounding box center [35, 136] width 10 height 14
select select "service"
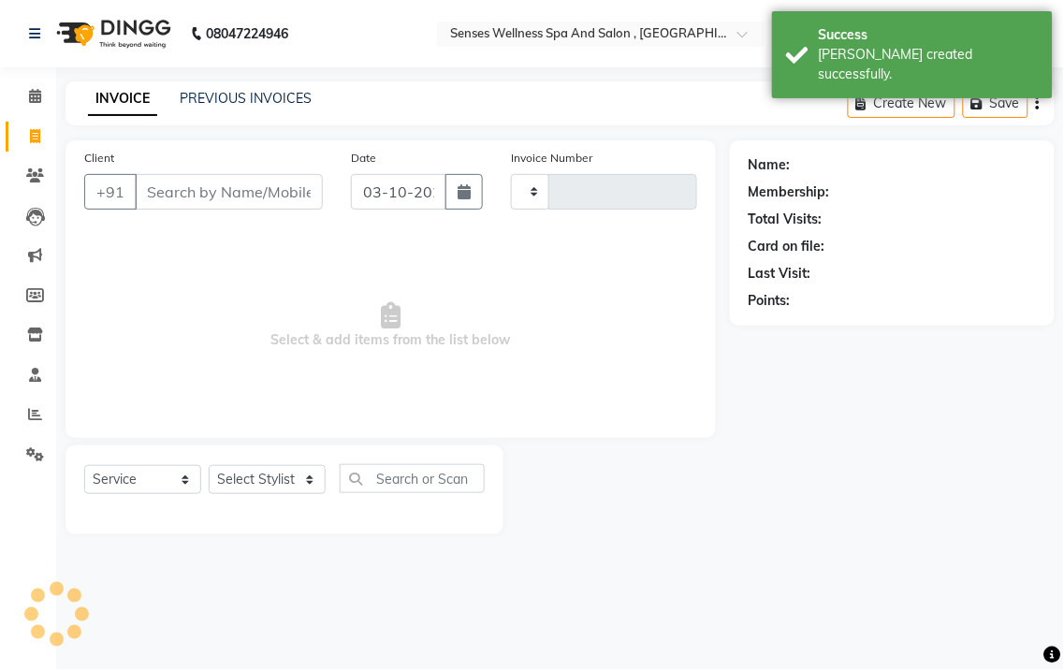
type input "0379"
select select "6485"
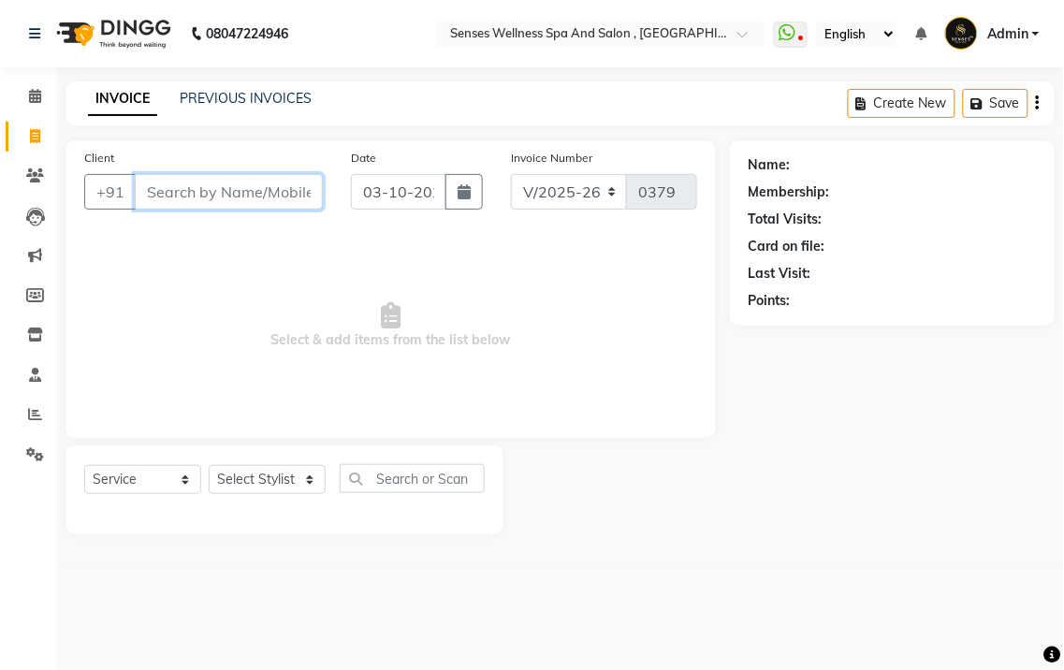
click at [251, 197] on input "Client" at bounding box center [229, 192] width 188 height 36
click at [183, 190] on input "Client" at bounding box center [229, 192] width 188 height 36
click at [284, 197] on input "Client" at bounding box center [229, 192] width 188 height 36
click at [193, 184] on input "Client" at bounding box center [229, 192] width 188 height 36
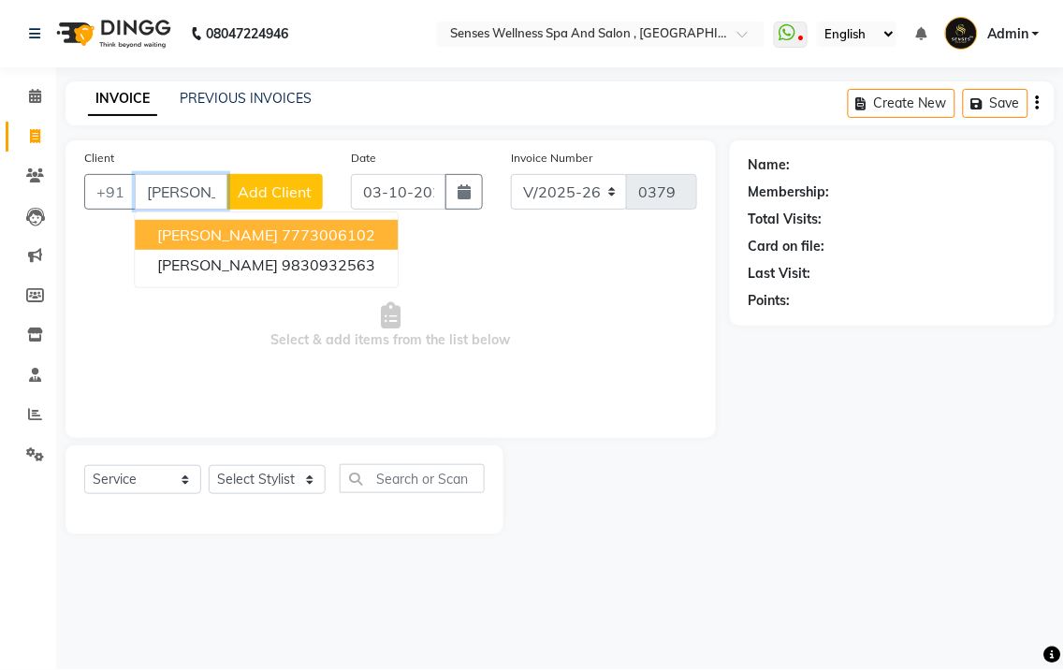
click at [200, 213] on ngb-typeahead-window "[PERSON_NAME] 7773006102 [PERSON_NAME] 9830932563" at bounding box center [266, 250] width 265 height 77
click at [200, 223] on button "[PERSON_NAME] 7773006102" at bounding box center [266, 235] width 263 height 30
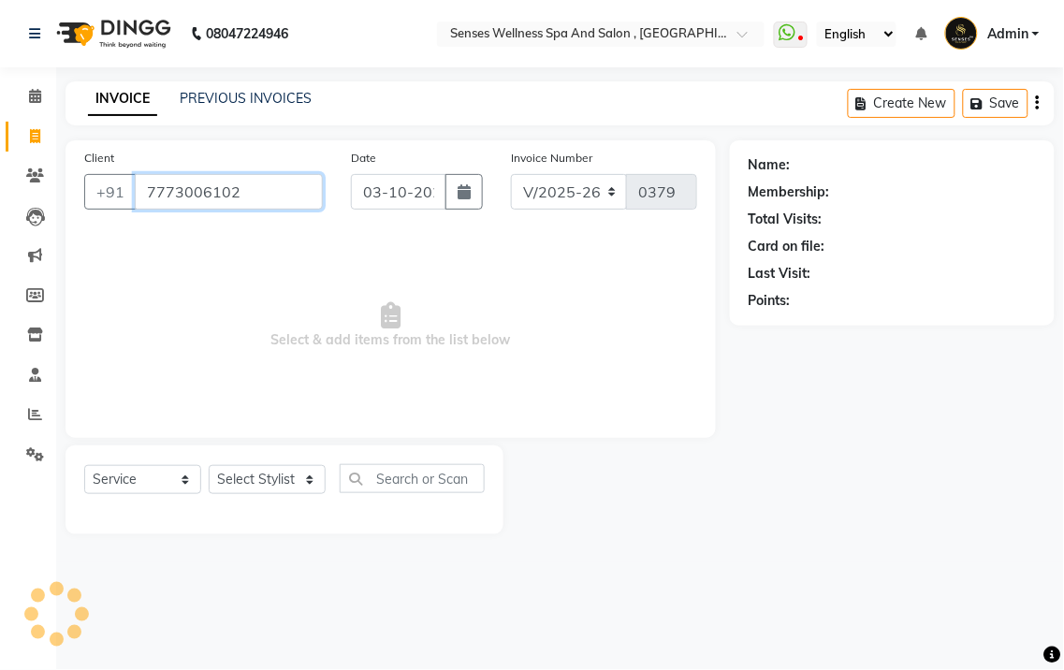
type input "7773006102"
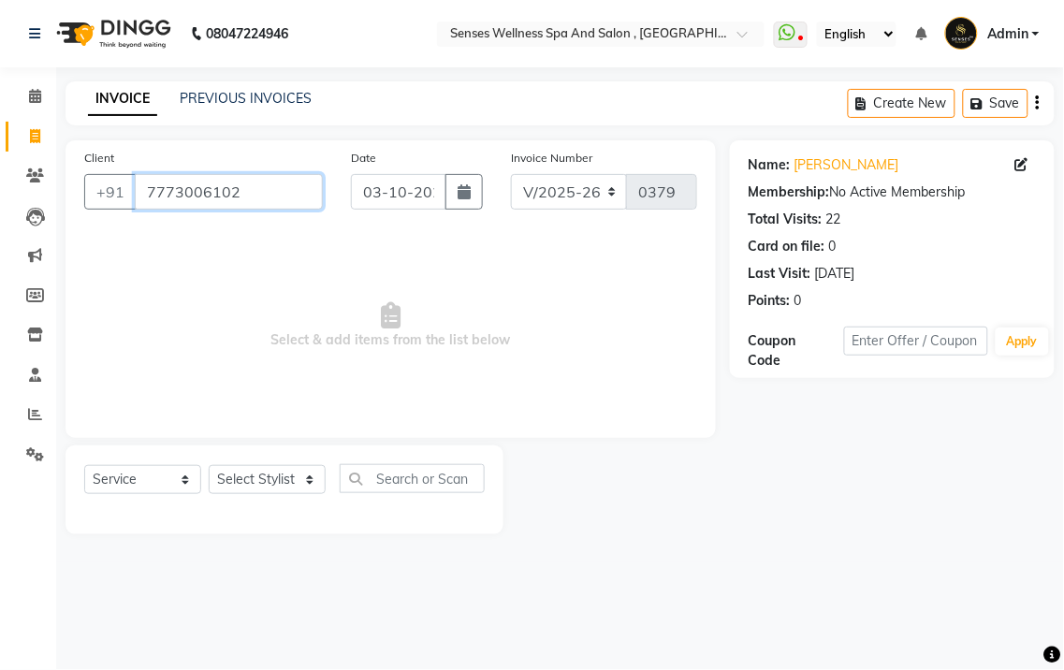
click at [256, 195] on input "7773006102" at bounding box center [229, 192] width 188 height 36
click at [281, 475] on select "Select Stylist BHARTI [PERSON_NAME] MERCY [PERSON_NAME]" at bounding box center [267, 479] width 117 height 29
click at [391, 496] on div "Select Service Product Membership Package Voucher Prepaid Gift Card Select Styl…" at bounding box center [284, 486] width 401 height 44
click at [404, 475] on input "text" at bounding box center [412, 478] width 145 height 29
type input "a"
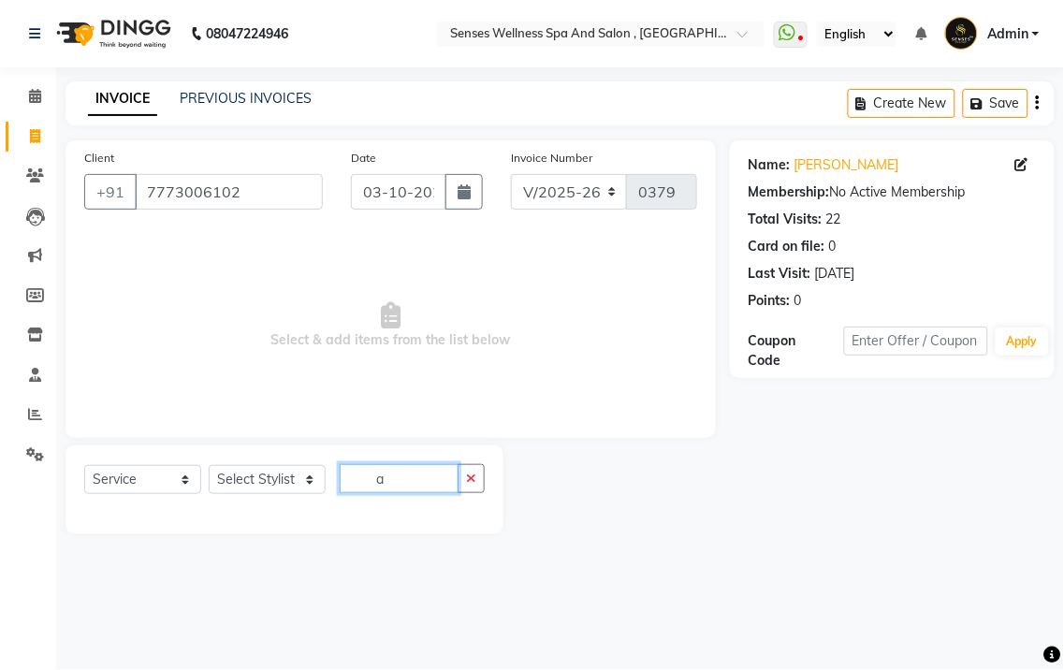
click at [404, 475] on input "a" at bounding box center [399, 478] width 119 height 29
